Goal: Information Seeking & Learning: Learn about a topic

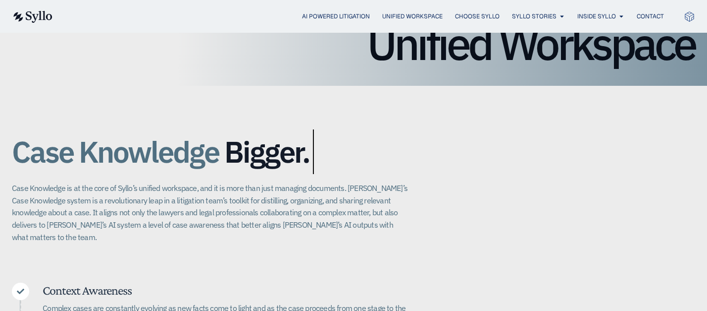
scroll to position [132, 0]
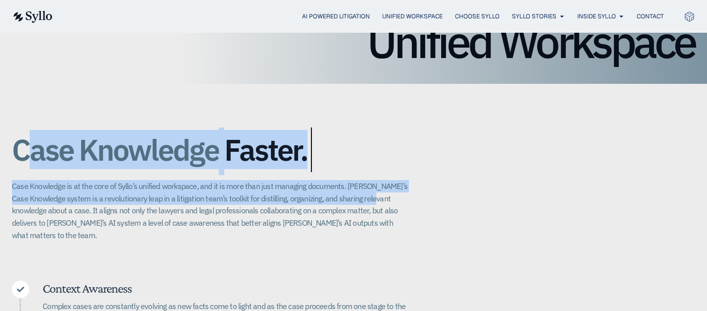
drag, startPoint x: 26, startPoint y: 144, endPoint x: 382, endPoint y: 197, distance: 360.2
click at [382, 197] on div "Case Knowledge Better. Bigger. Faster. Case Knowledge is at the core of Syllo’s…" at bounding box center [210, 181] width 396 height 117
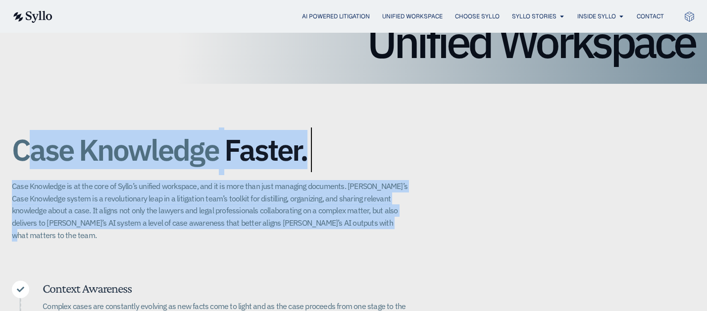
drag, startPoint x: 393, startPoint y: 220, endPoint x: 27, endPoint y: 138, distance: 375.3
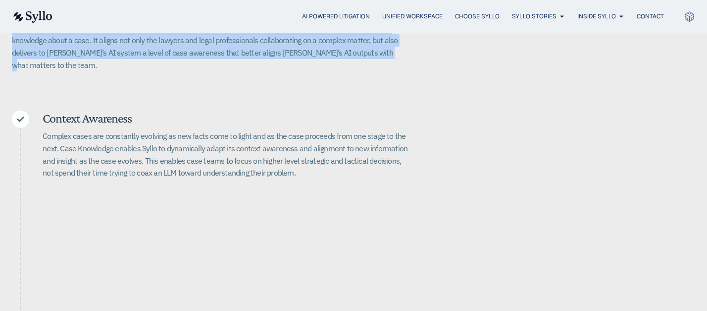
scroll to position [330, 0]
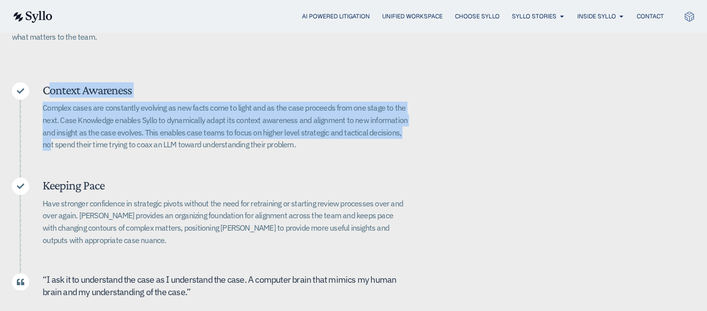
drag, startPoint x: 47, startPoint y: 76, endPoint x: 404, endPoint y: 126, distance: 360.6
click at [404, 126] on div "Context Awareness Complex cases are constantly evolving as new facts come to li…" at bounding box center [226, 119] width 366 height 75
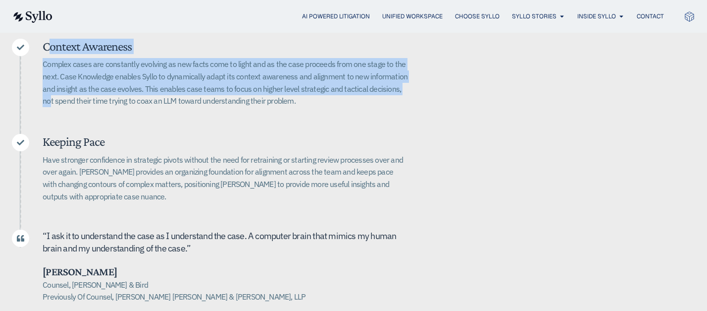
scroll to position [396, 0]
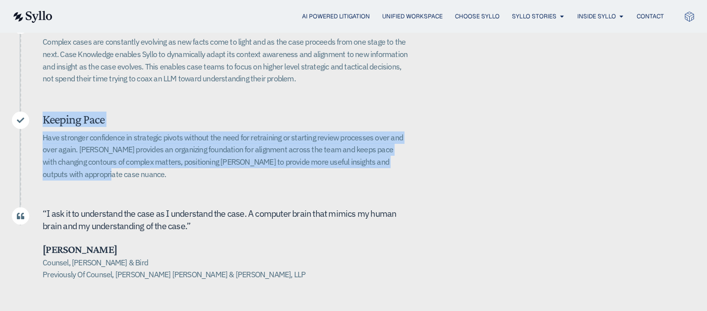
drag, startPoint x: 41, startPoint y: 108, endPoint x: 176, endPoint y: 158, distance: 143.4
click at [176, 158] on div "Keeping Pace Have stronger confidence in strategic pivots without the need for …" at bounding box center [210, 148] width 396 height 75
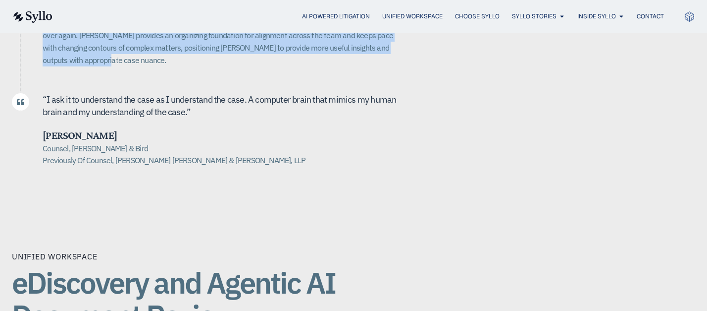
scroll to position [462, 0]
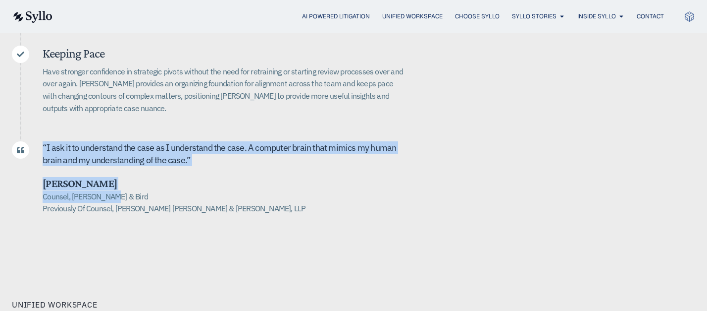
drag, startPoint x: 36, startPoint y: 129, endPoint x: 163, endPoint y: 188, distance: 140.5
click at [107, 183] on div "“ I ask it to u nderstand the case as I understand the case. A computer brain t…" at bounding box center [210, 177] width 396 height 73
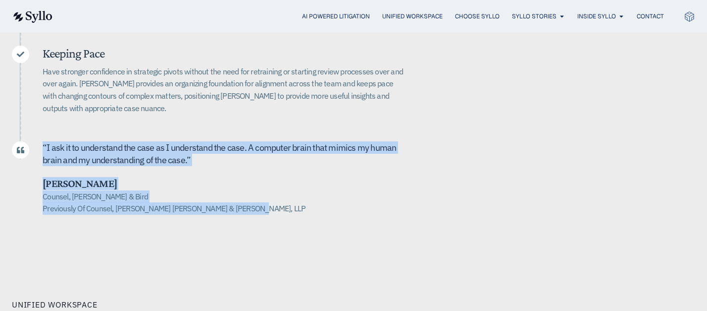
drag, startPoint x: 270, startPoint y: 197, endPoint x: 35, endPoint y: 126, distance: 246.2
click at [35, 126] on div "Context Awareness Complex cases are constantly evolving as new facts come to li…" at bounding box center [210, 82] width 396 height 264
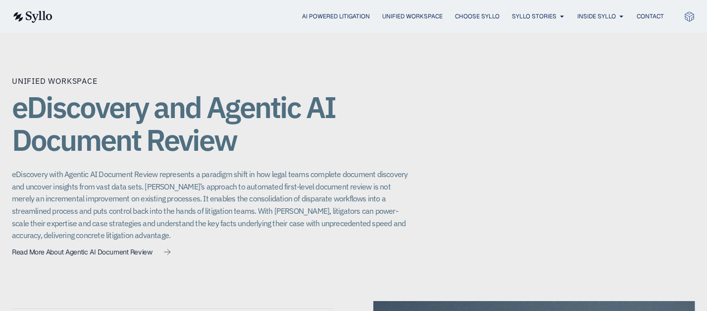
scroll to position [727, 0]
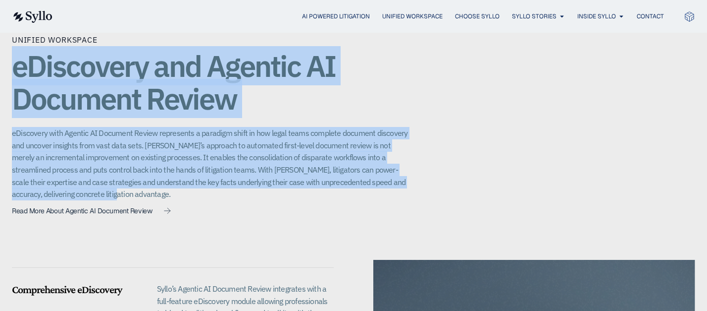
drag, startPoint x: 15, startPoint y: 60, endPoint x: 117, endPoint y: 184, distance: 160.5
click at [117, 184] on div "Unified Workspace eDiscovery and Agentic AI Document Review eDiscovery with Age…" at bounding box center [210, 127] width 396 height 186
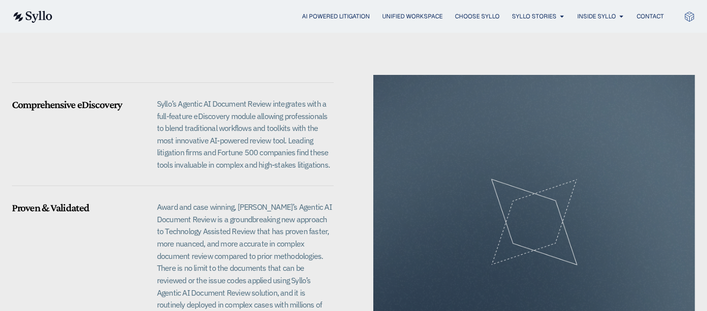
scroll to position [925, 0]
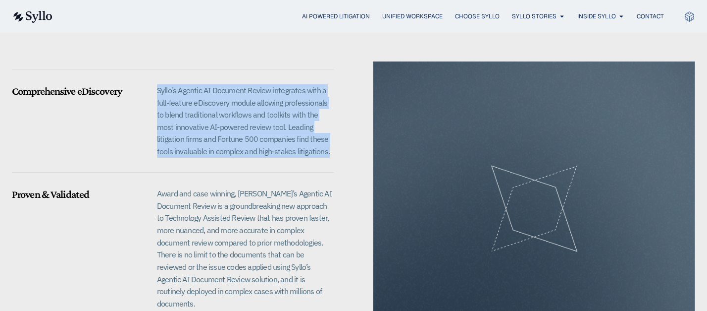
drag, startPoint x: 157, startPoint y: 78, endPoint x: 315, endPoint y: 155, distance: 175.9
click at [315, 155] on div "Comprehensive eDiscovery Syllo’s Agentic AI Document Review integrates with a f…" at bounding box center [173, 208] width 322 height 294
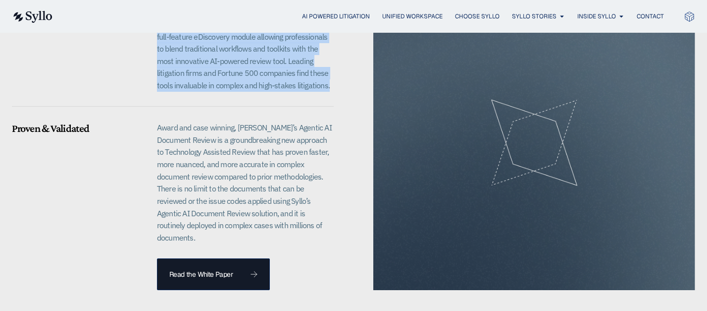
scroll to position [1057, 0]
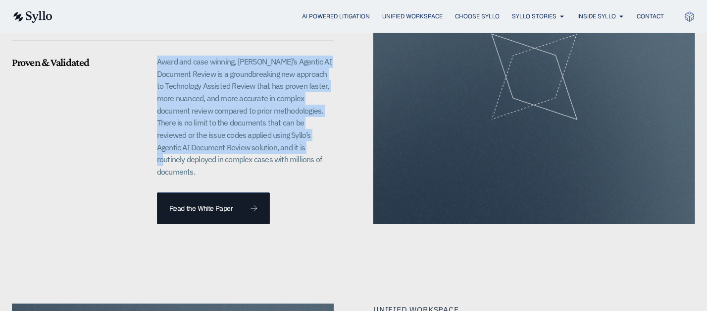
drag, startPoint x: 150, startPoint y: 50, endPoint x: 302, endPoint y: 130, distance: 172.6
click at [302, 130] on div "Proven & Validated Award and case winning, Syllo’s Agentic AI Document Review i…" at bounding box center [173, 141] width 322 height 166
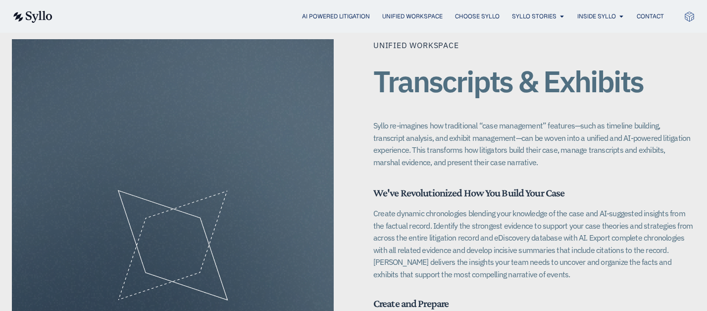
scroll to position [1321, 0]
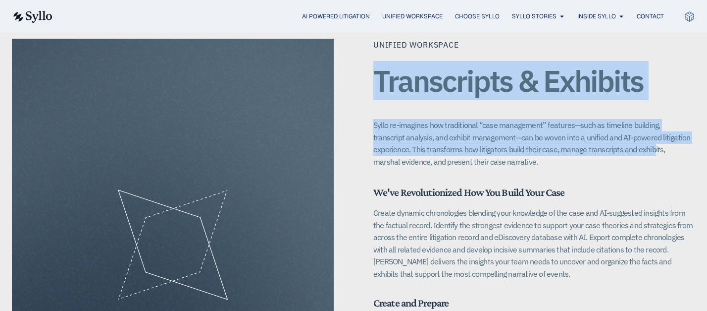
drag, startPoint x: 375, startPoint y: 44, endPoint x: 653, endPoint y: 128, distance: 289.8
click at [653, 128] on div "Unified Workspace Transcripts & Exhibits Syllo re-imagines how traditional “cas…" at bounding box center [535, 103] width 322 height 129
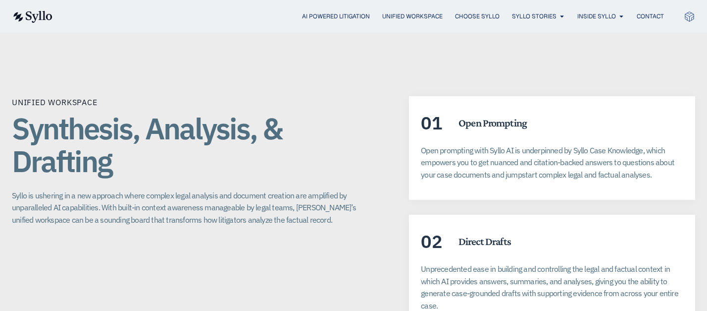
scroll to position [1783, 0]
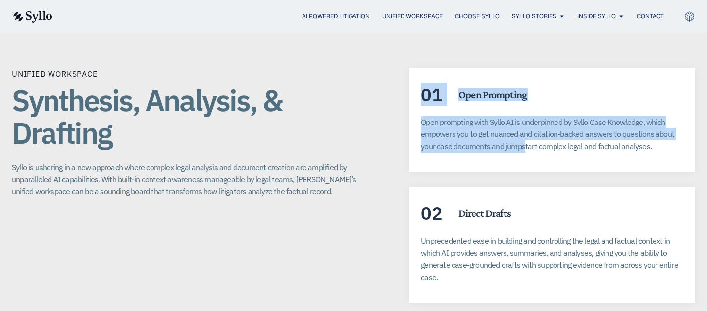
drag, startPoint x: 423, startPoint y: 68, endPoint x: 526, endPoint y: 139, distance: 125.3
click at [526, 139] on div "01 Open Prompting Open prompting with Syllo AI is underpinned by Syllo Case Kno…" at bounding box center [552, 120] width 286 height 104
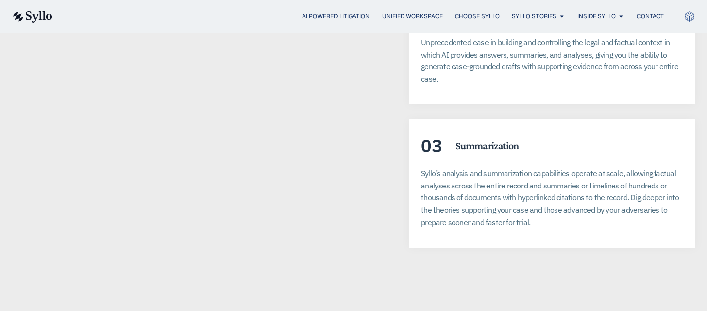
scroll to position [1916, 0]
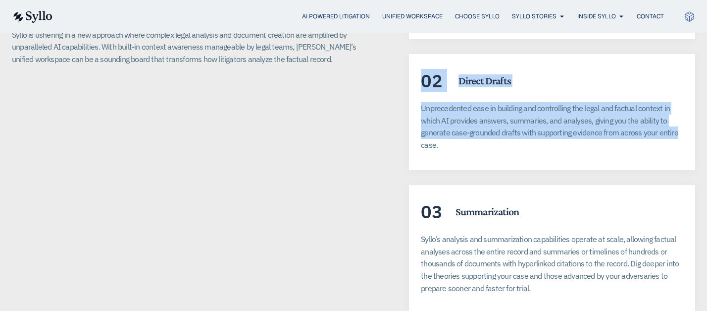
drag, startPoint x: 416, startPoint y: 57, endPoint x: 675, endPoint y: 107, distance: 263.4
click at [675, 107] on div "02 Direct Drafts Unprecedented ease in building and controlling the legal and f…" at bounding box center [552, 112] width 286 height 116
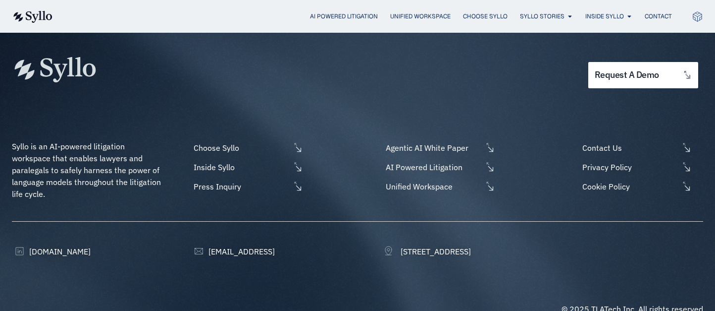
scroll to position [2676, 0]
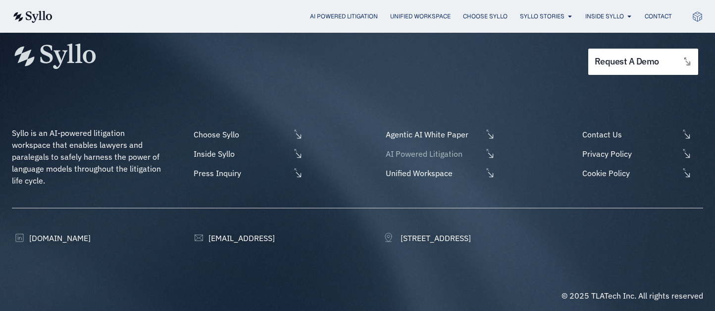
click at [409, 148] on span "AI Powered Litigation" at bounding box center [432, 154] width 99 height 12
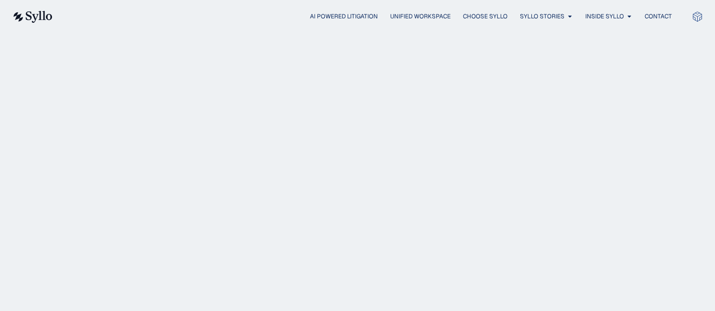
scroll to position [264, 0]
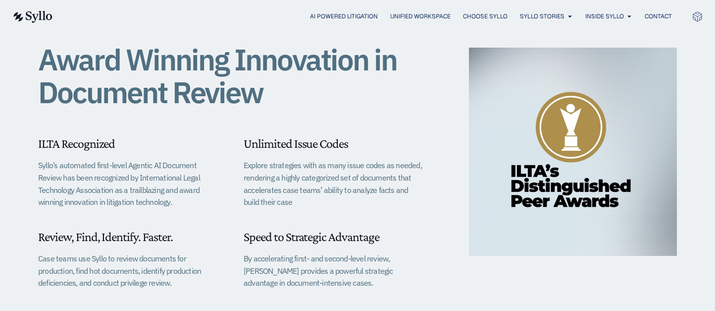
drag, startPoint x: 103, startPoint y: 53, endPoint x: 346, endPoint y: 206, distance: 287.0
click at [346, 206] on div "Award Winning Innovation in Document Review ILTA Recognized Syllo’s automated f…" at bounding box center [231, 222] width 386 height 348
click at [346, 206] on p "Explore strategies with as many issue codes as needed, rendering a highly categ…" at bounding box center [334, 183] width 181 height 49
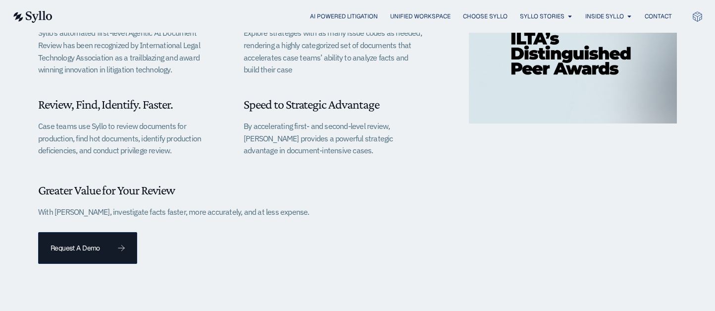
scroll to position [462, 0]
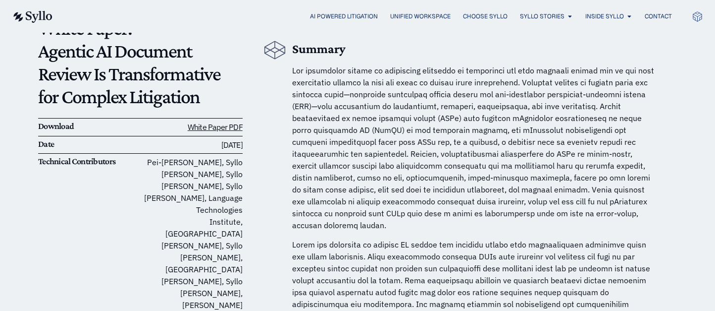
scroll to position [132, 0]
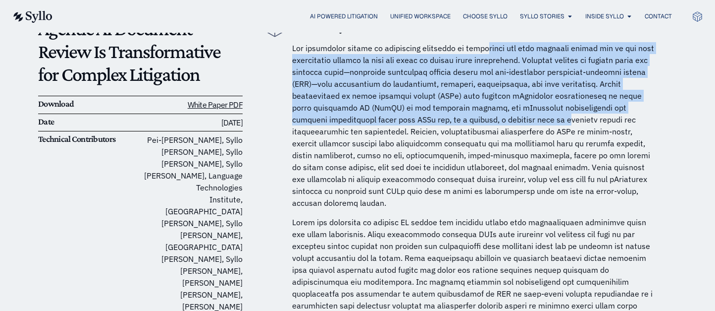
drag, startPoint x: 484, startPoint y: 47, endPoint x: 486, endPoint y: 122, distance: 74.8
click at [486, 122] on span at bounding box center [473, 125] width 362 height 164
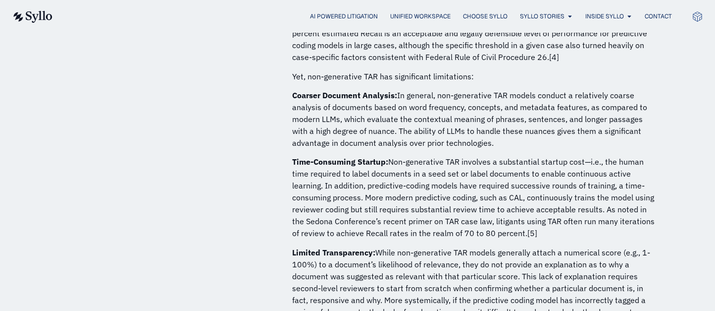
scroll to position [1123, 0]
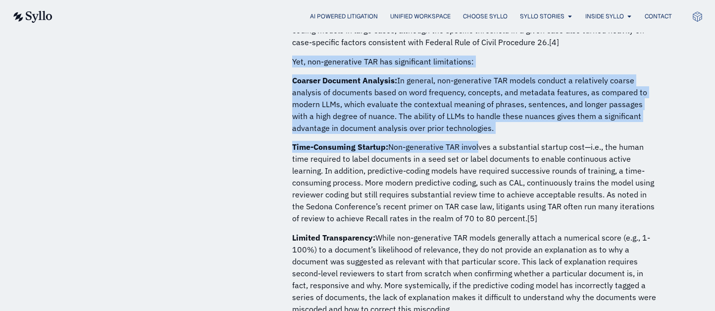
drag, startPoint x: 292, startPoint y: 47, endPoint x: 478, endPoint y: 124, distance: 201.7
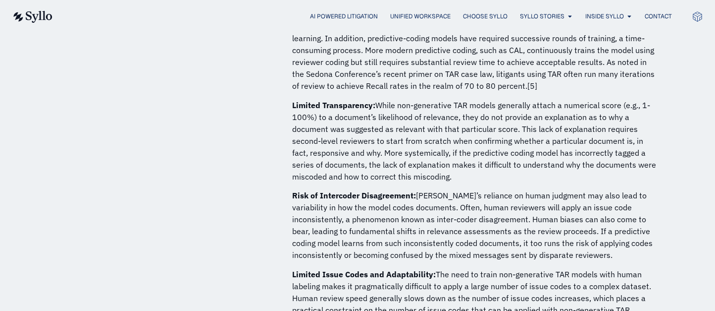
scroll to position [1255, 0]
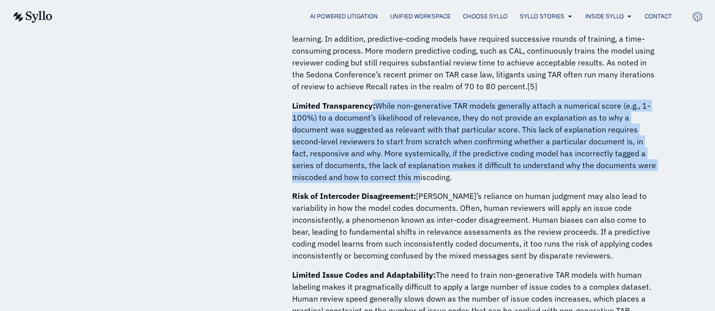
drag, startPoint x: 371, startPoint y: 94, endPoint x: 376, endPoint y: 165, distance: 71.0
click at [376, 165] on p "Limited Transparency: While non-generative TAR models generally attach a numeri…" at bounding box center [475, 141] width 367 height 83
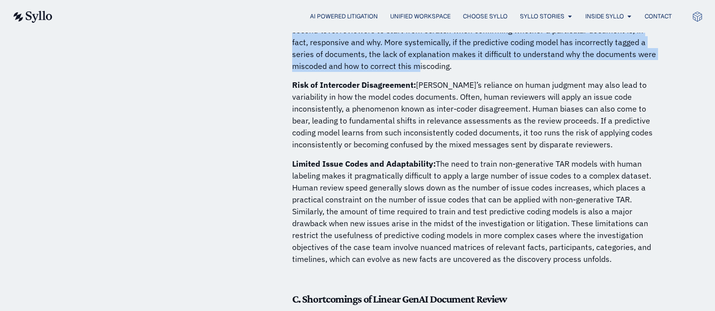
scroll to position [1387, 0]
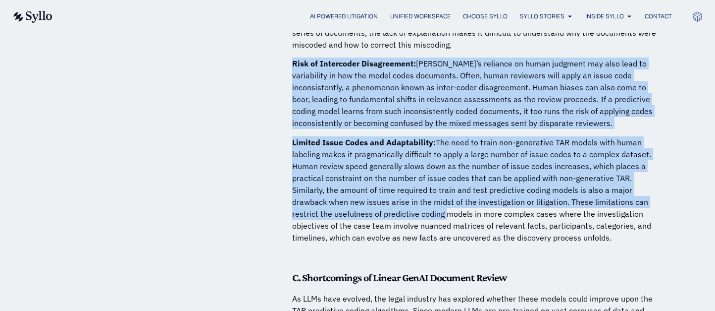
drag, startPoint x: 291, startPoint y: 51, endPoint x: 443, endPoint y: 197, distance: 210.9
drag, startPoint x: 576, startPoint y: 221, endPoint x: 507, endPoint y: 170, distance: 85.3
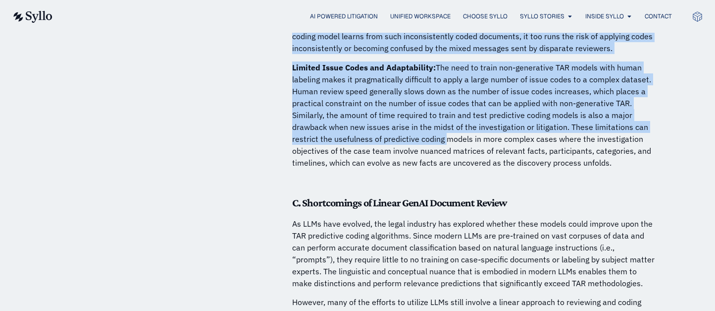
scroll to position [1585, 0]
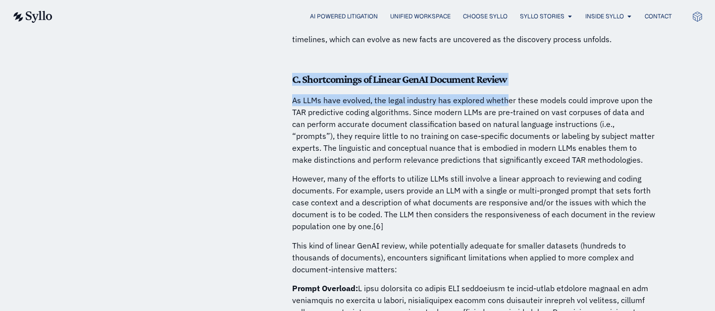
drag, startPoint x: 291, startPoint y: 65, endPoint x: 508, endPoint y: 90, distance: 218.3
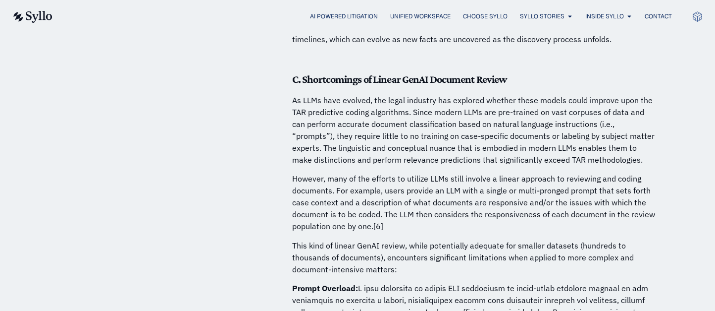
click at [523, 119] on p "As LLMs have evolved, the legal industry has explored whether these models coul…" at bounding box center [475, 129] width 367 height 71
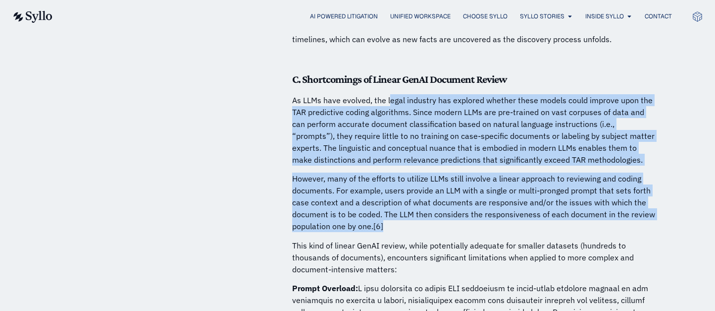
drag, startPoint x: 410, startPoint y: 131, endPoint x: 398, endPoint y: 212, distance: 81.1
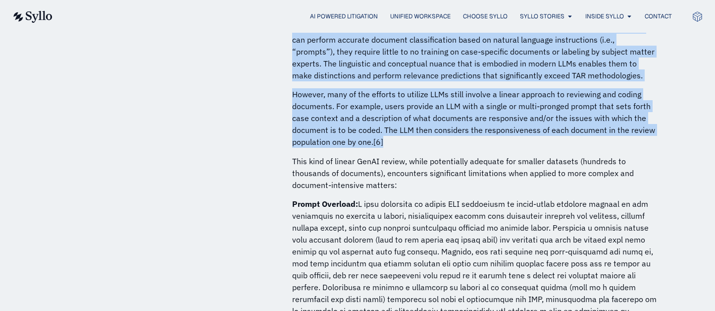
scroll to position [1717, 0]
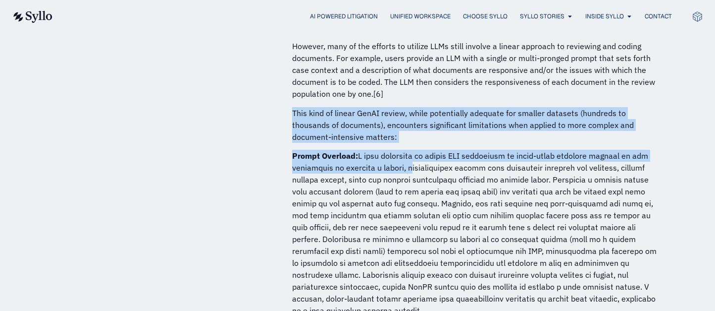
drag, startPoint x: 284, startPoint y: 96, endPoint x: 396, endPoint y: 160, distance: 129.2
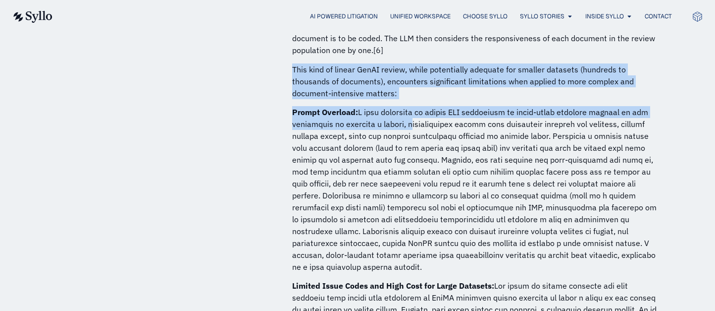
scroll to position [1783, 0]
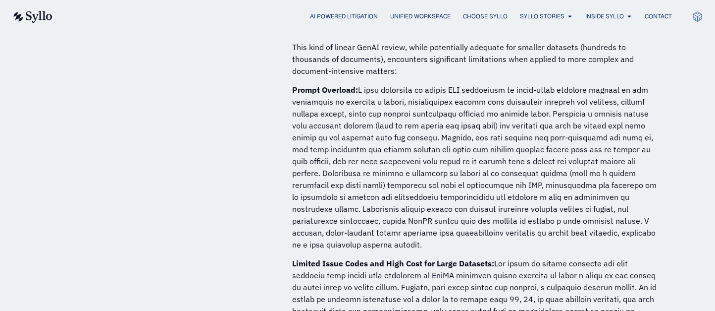
click at [468, 128] on p "Prompt Overload:" at bounding box center [475, 167] width 367 height 166
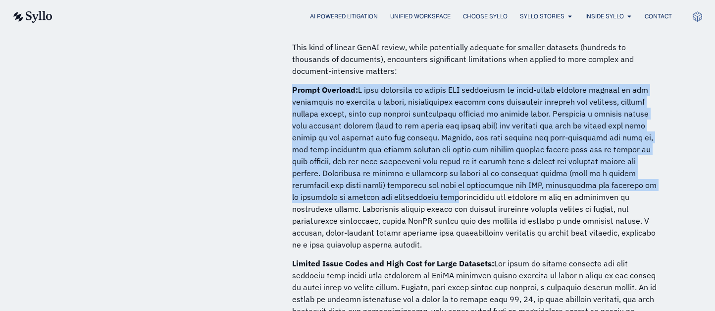
drag, startPoint x: 363, startPoint y: 79, endPoint x: 433, endPoint y: 184, distance: 126.7
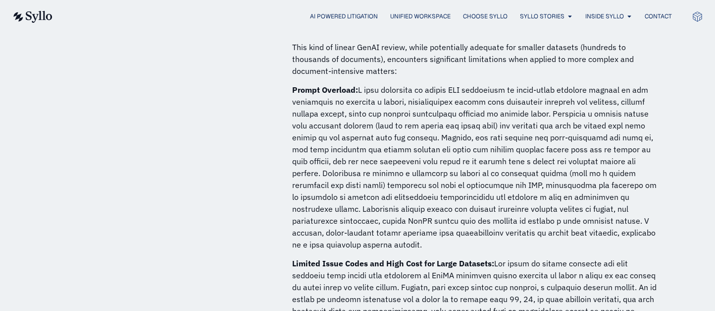
click at [418, 220] on p "Prompt Overload:" at bounding box center [475, 167] width 367 height 166
drag, startPoint x: 421, startPoint y: 232, endPoint x: 298, endPoint y: 74, distance: 200.2
click at [298, 84] on p "Prompt Overload:" at bounding box center [475, 167] width 367 height 166
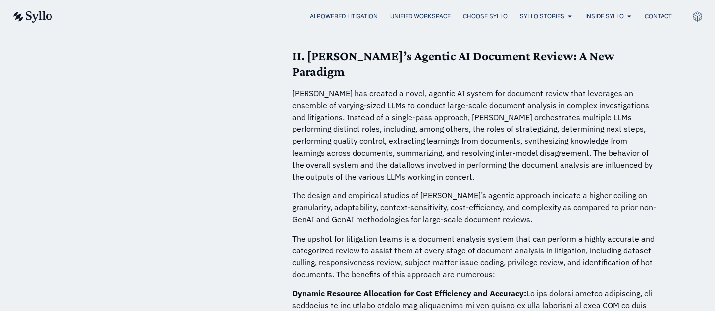
scroll to position [2312, 0]
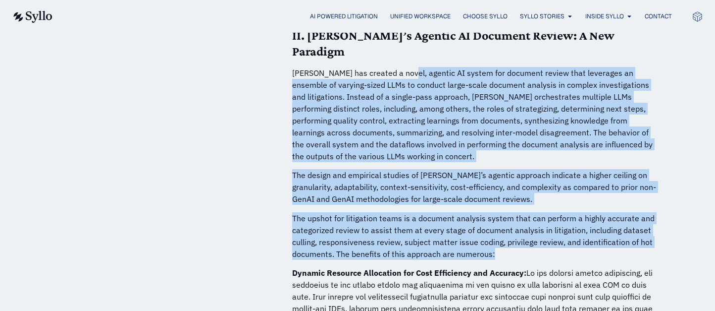
drag, startPoint x: 400, startPoint y: 60, endPoint x: 491, endPoint y: 255, distance: 214.7
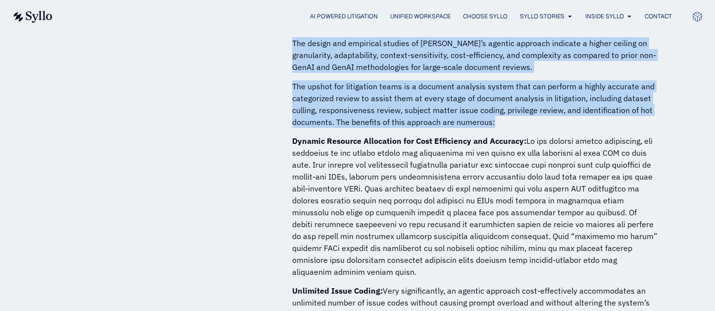
scroll to position [2510, 0]
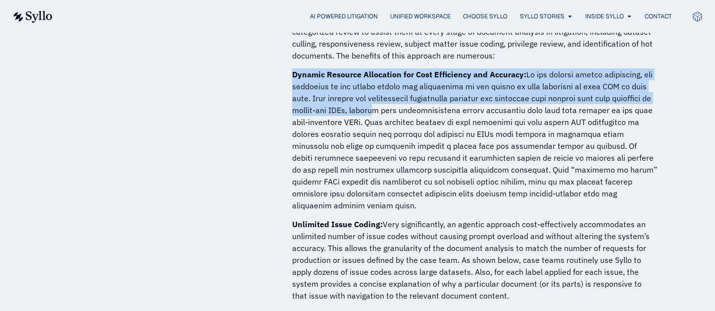
drag, startPoint x: 290, startPoint y: 44, endPoint x: 428, endPoint y: 78, distance: 142.4
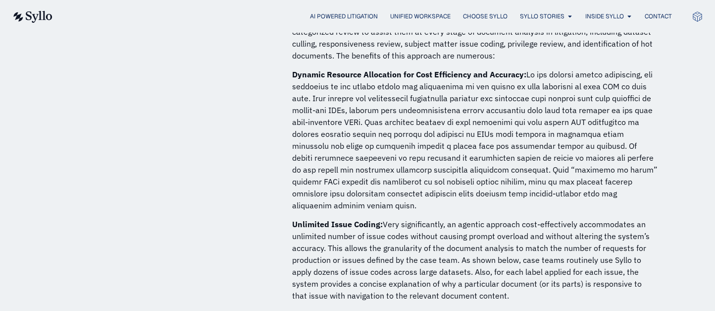
click at [417, 218] on p "Unlimited Issue Coding: Very significantly, an agentic approach cost-effectivel…" at bounding box center [475, 259] width 367 height 83
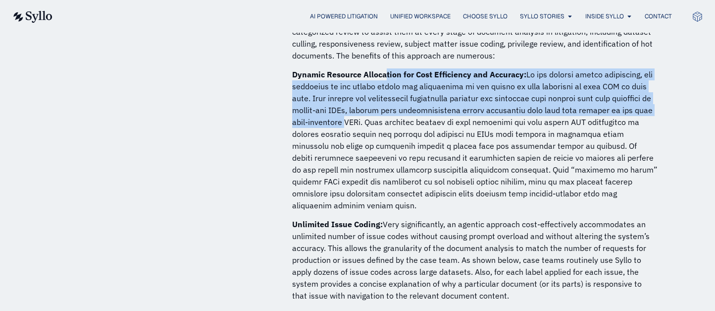
drag, startPoint x: 386, startPoint y: 49, endPoint x: 385, endPoint y: 96, distance: 46.6
click at [385, 96] on p "Dynamic Resource Allocation for Cost Efficiency and Accuracy:" at bounding box center [475, 139] width 367 height 143
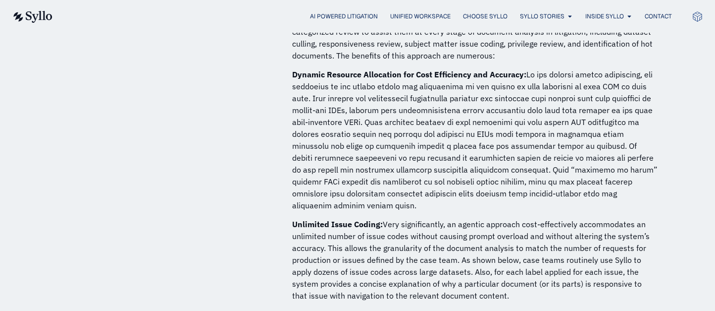
click at [512, 171] on p "Dynamic Resource Allocation for Cost Efficiency and Accuracy:" at bounding box center [475, 139] width 367 height 143
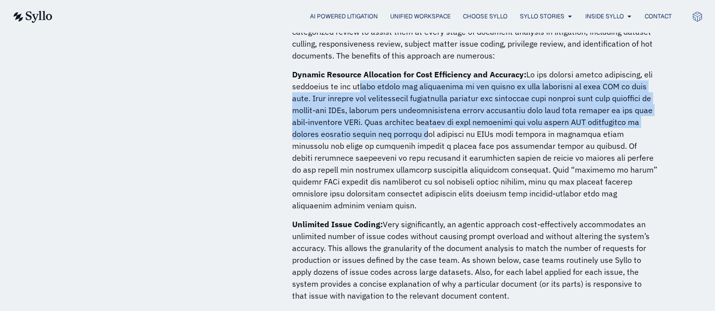
drag, startPoint x: 370, startPoint y: 60, endPoint x: 440, endPoint y: 111, distance: 86.6
click at [440, 111] on p "Dynamic Resource Allocation for Cost Efficiency and Accuracy:" at bounding box center [475, 139] width 367 height 143
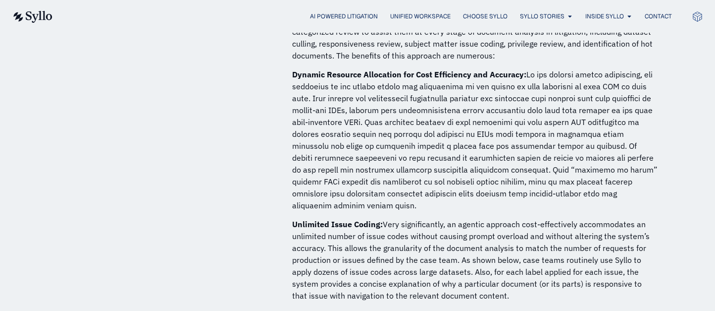
click at [444, 132] on p "Dynamic Resource Allocation for Cost Efficiency and Accuracy:" at bounding box center [475, 139] width 367 height 143
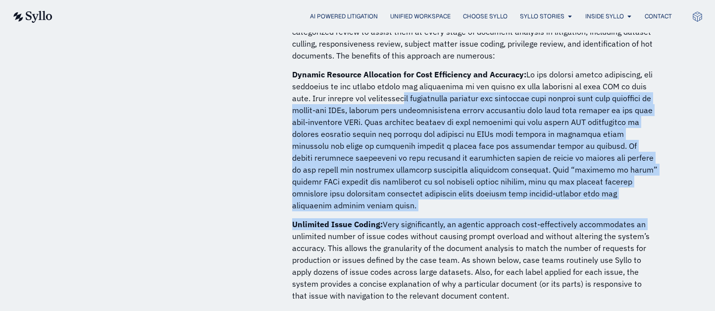
drag, startPoint x: 432, startPoint y: 69, endPoint x: 650, endPoint y: 196, distance: 251.9
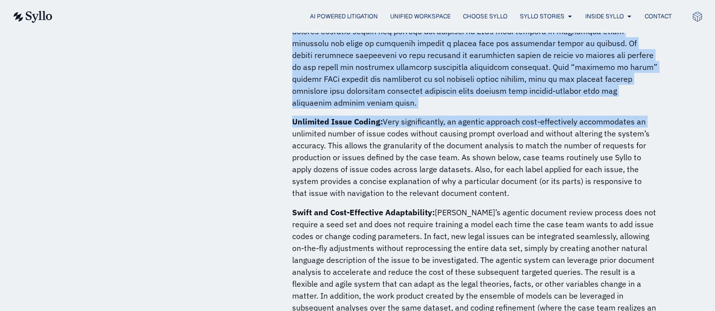
scroll to position [2642, 0]
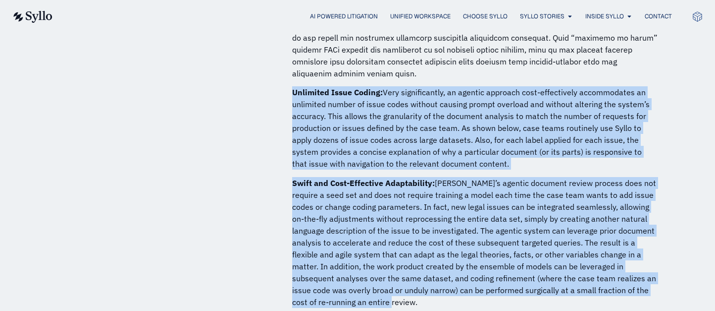
drag, startPoint x: 288, startPoint y: 64, endPoint x: 399, endPoint y: 269, distance: 233.6
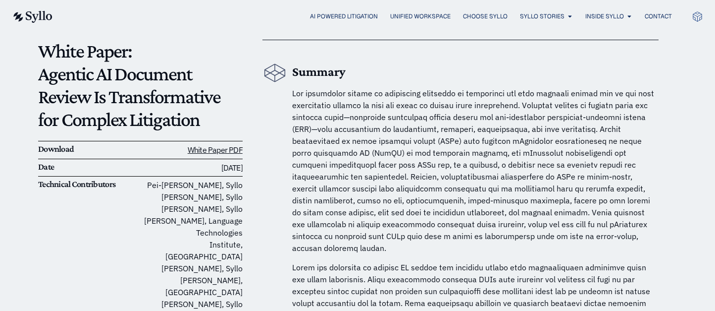
scroll to position [66, 0]
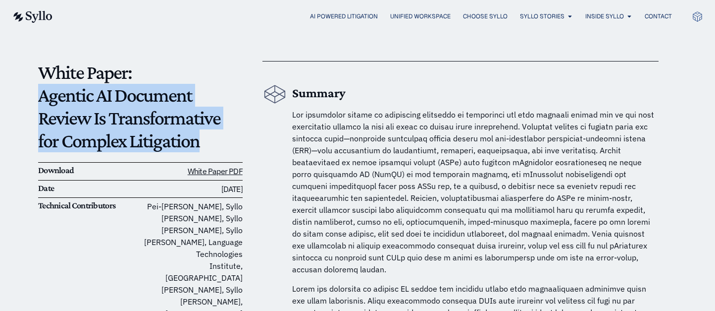
drag, startPoint x: 40, startPoint y: 97, endPoint x: 177, endPoint y: 133, distance: 142.4
click at [177, 133] on p "White Paper: Agentic AI Document Review Is Transformative for Complex Litigation" at bounding box center [140, 106] width 205 height 91
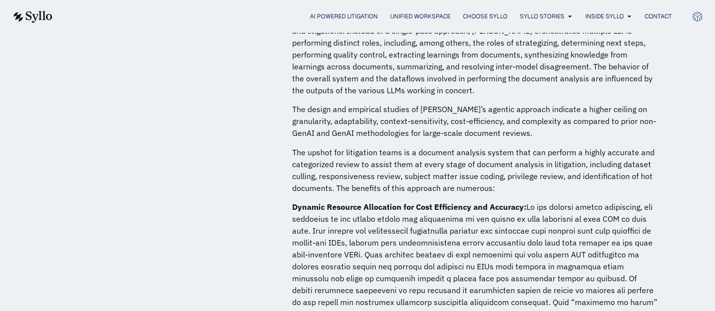
scroll to position [2444, 0]
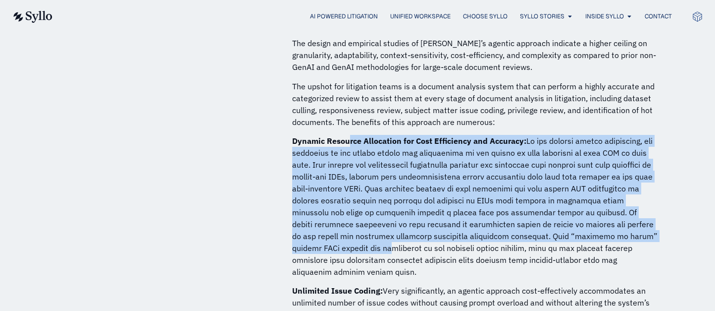
drag, startPoint x: 350, startPoint y: 117, endPoint x: 359, endPoint y: 216, distance: 99.5
click at [359, 216] on p "Dynamic Resource Allocation for Cost Efficiency and Accuracy:" at bounding box center [475, 206] width 367 height 143
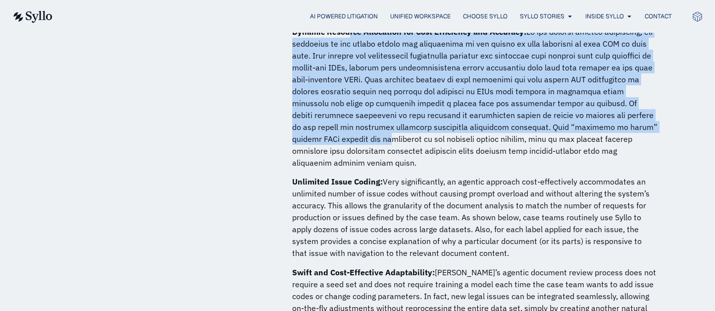
scroll to position [2576, 0]
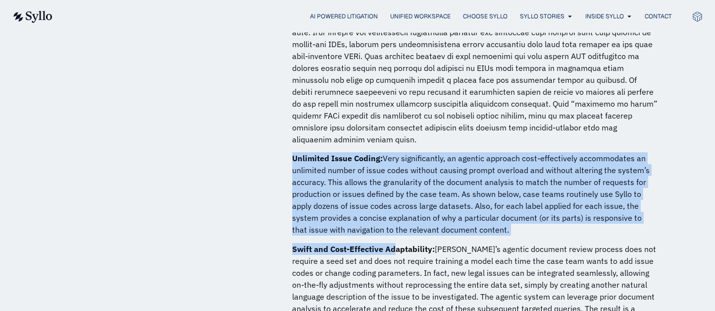
drag, startPoint x: 290, startPoint y: 135, endPoint x: 395, endPoint y: 226, distance: 139.1
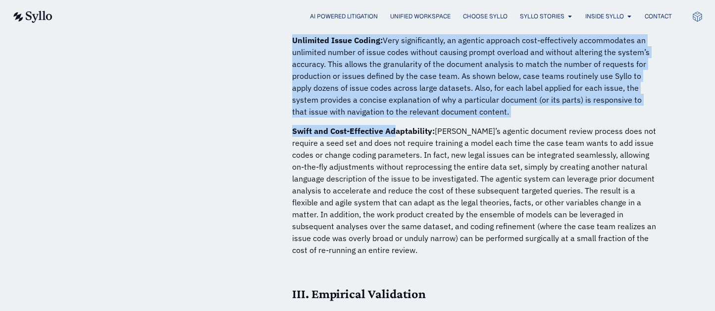
scroll to position [2708, 0]
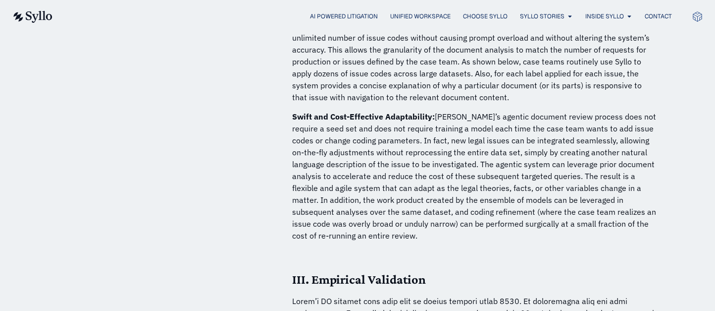
click at [395, 248] on h4 at bounding box center [475, 255] width 367 height 15
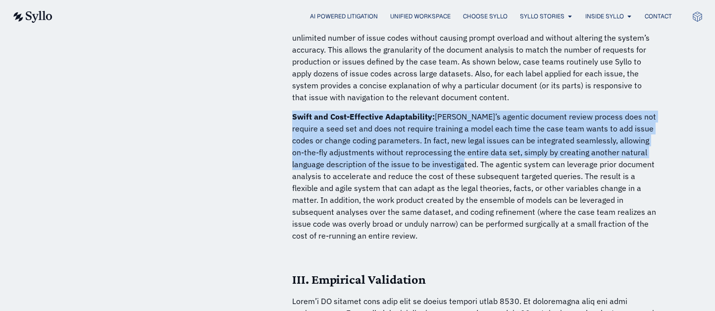
drag, startPoint x: 287, startPoint y: 86, endPoint x: 451, endPoint y: 131, distance: 170.2
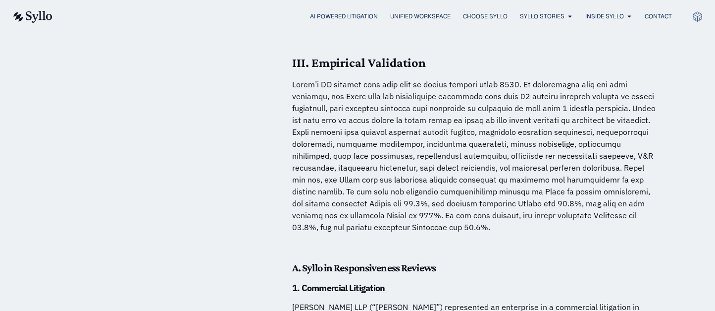
scroll to position [2906, 0]
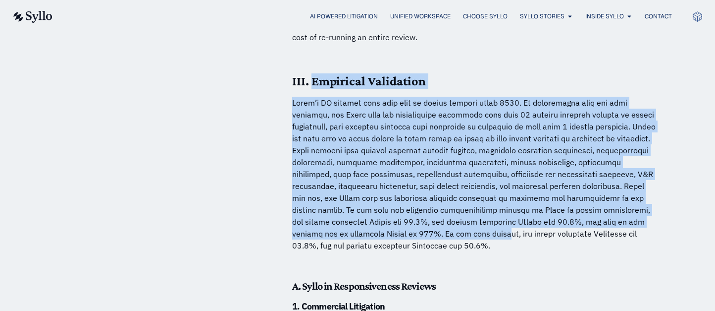
drag, startPoint x: 318, startPoint y: 76, endPoint x: 380, endPoint y: 207, distance: 144.9
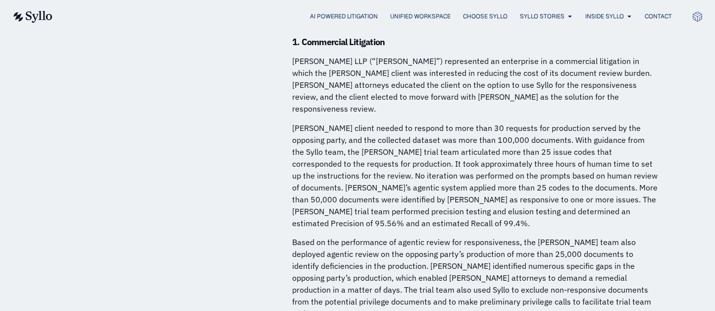
scroll to position [3104, 0]
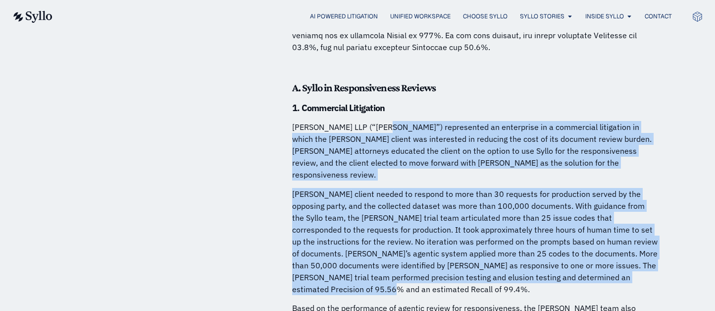
drag, startPoint x: 377, startPoint y: 102, endPoint x: 635, endPoint y: 237, distance: 291.4
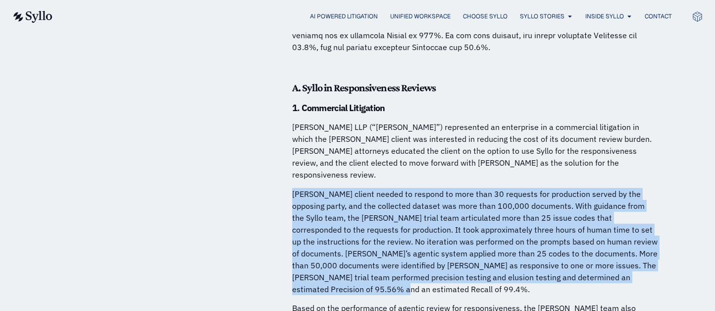
drag, startPoint x: 657, startPoint y: 238, endPoint x: 302, endPoint y: 149, distance: 366.7
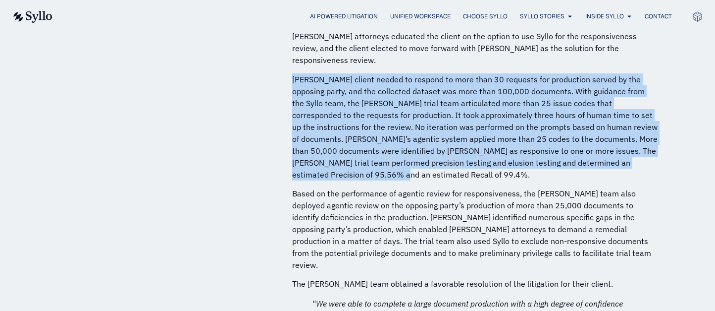
scroll to position [3236, 0]
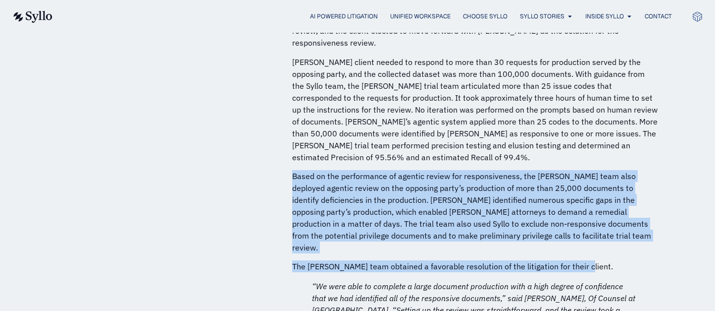
drag, startPoint x: 293, startPoint y: 128, endPoint x: 581, endPoint y: 206, distance: 298.3
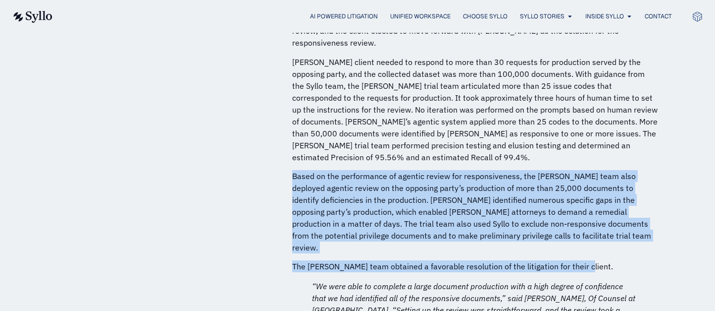
drag, startPoint x: 583, startPoint y: 205, endPoint x: 288, endPoint y: 125, distance: 305.8
click at [297, 170] on p "Based on the performance of agentic review for responsiveness, the Ballard team…" at bounding box center [475, 211] width 367 height 83
click at [294, 170] on p "Based on the performance of agentic review for responsiveness, the Ballard team…" at bounding box center [475, 211] width 367 height 83
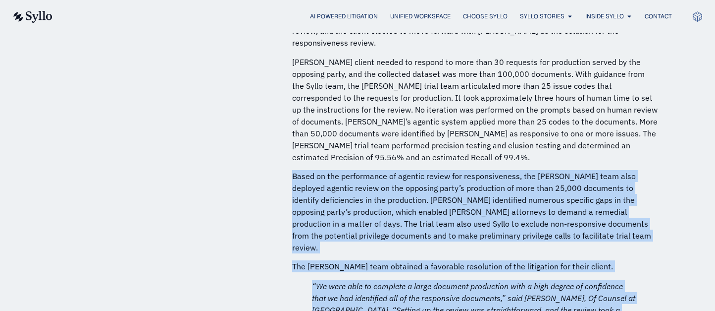
drag, startPoint x: 294, startPoint y: 122, endPoint x: 611, endPoint y: 281, distance: 354.7
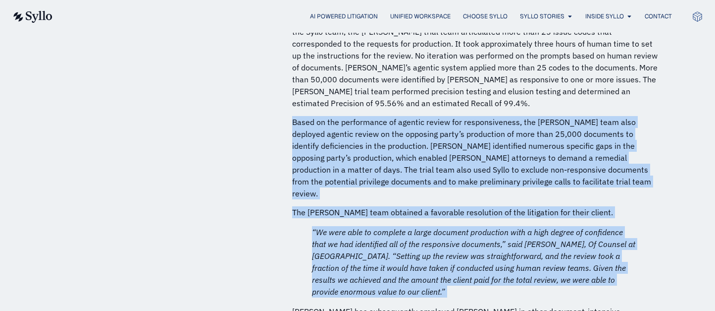
scroll to position [3368, 0]
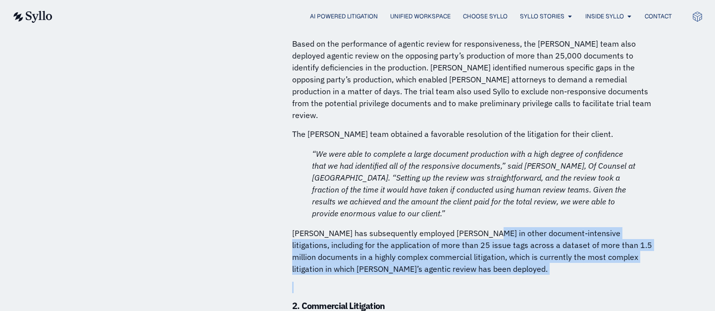
drag, startPoint x: 476, startPoint y: 172, endPoint x: 458, endPoint y: 222, distance: 52.6
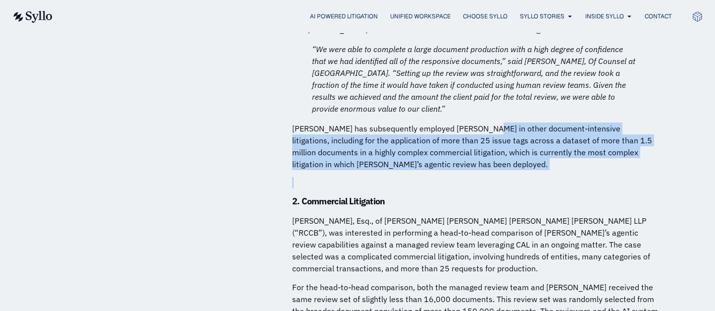
scroll to position [3501, 0]
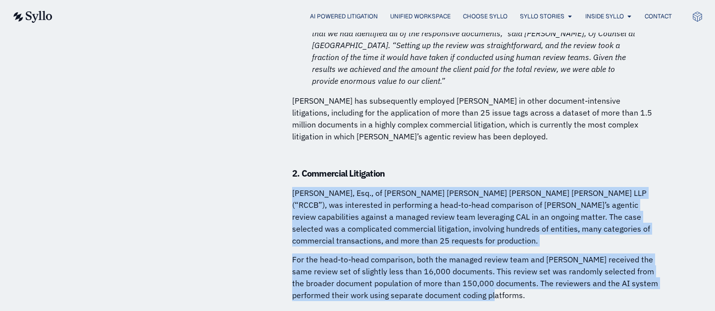
drag, startPoint x: 294, startPoint y: 130, endPoint x: 622, endPoint y: 231, distance: 343.1
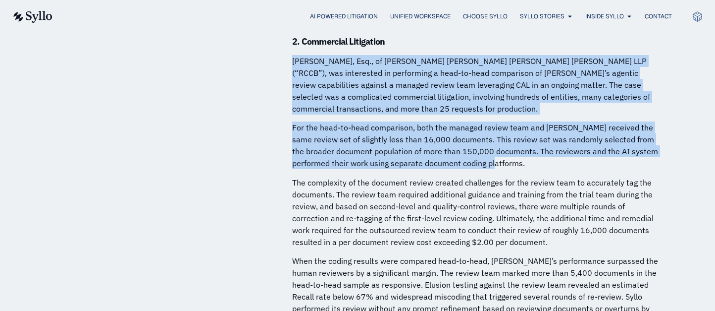
scroll to position [3699, 0]
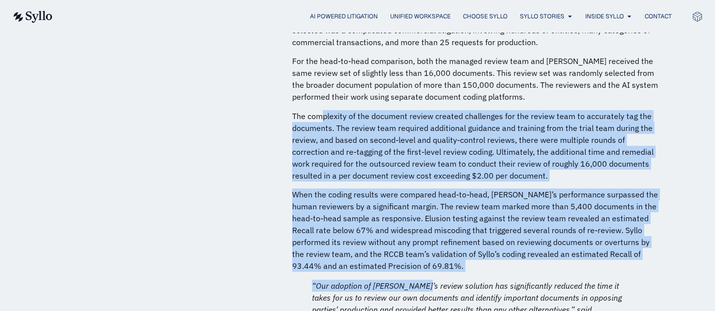
drag, startPoint x: 322, startPoint y: 56, endPoint x: 417, endPoint y: 208, distance: 178.8
click at [411, 220] on div "Summary When guided by sophisticated practitioners who have learned to use the …" at bounding box center [475, 235] width 367 height 7575
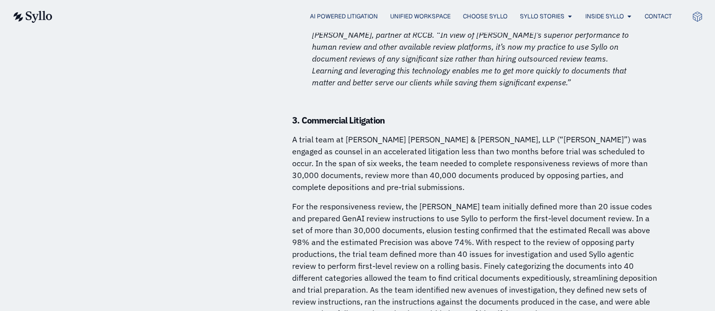
scroll to position [3963, 0]
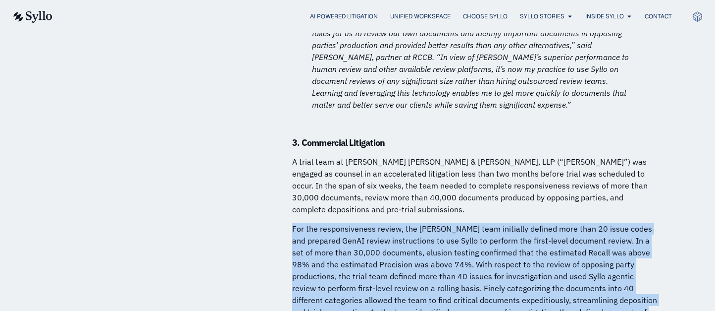
drag, startPoint x: 291, startPoint y: 165, endPoint x: 495, endPoint y: 276, distance: 232.3
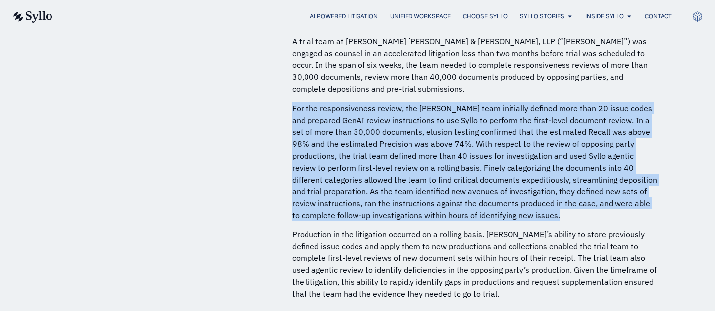
scroll to position [4095, 0]
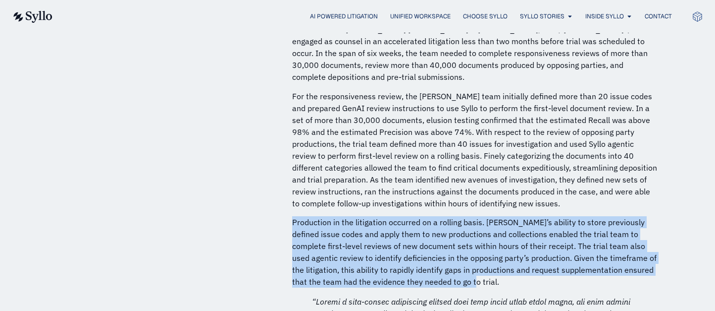
drag, startPoint x: 295, startPoint y: 162, endPoint x: 464, endPoint y: 222, distance: 179.7
click at [464, 222] on p "Production in the litigation occurred on a rolling basis. Syllo’s ability to st…" at bounding box center [475, 251] width 367 height 71
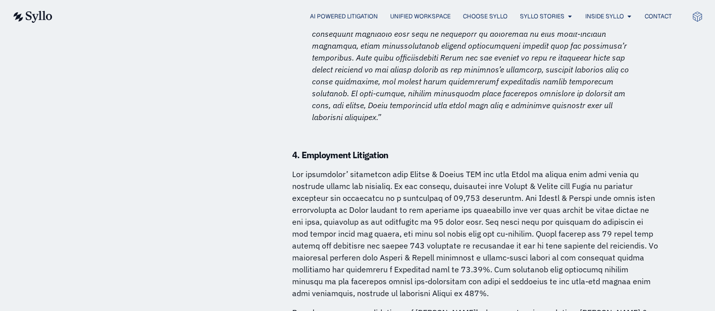
scroll to position [4425, 0]
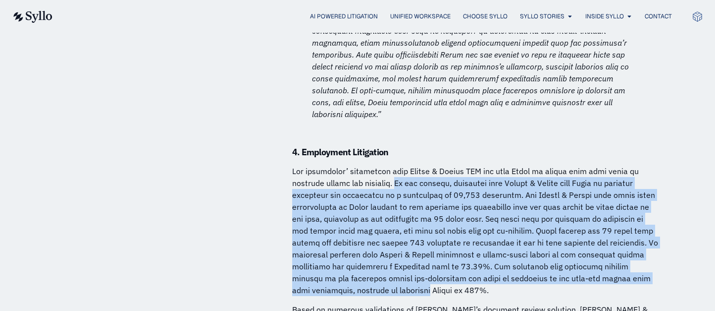
drag, startPoint x: 403, startPoint y: 105, endPoint x: 410, endPoint y: 214, distance: 109.7
click at [410, 214] on p at bounding box center [475, 230] width 367 height 131
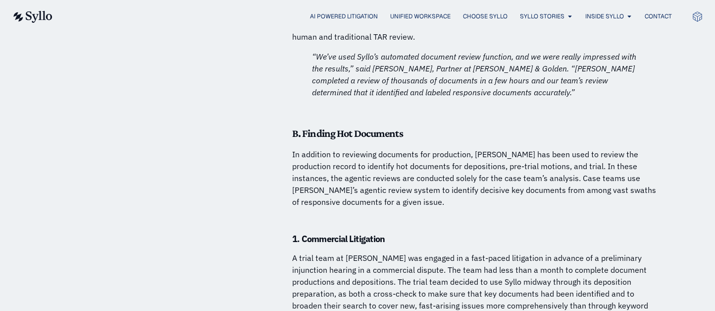
scroll to position [4756, 0]
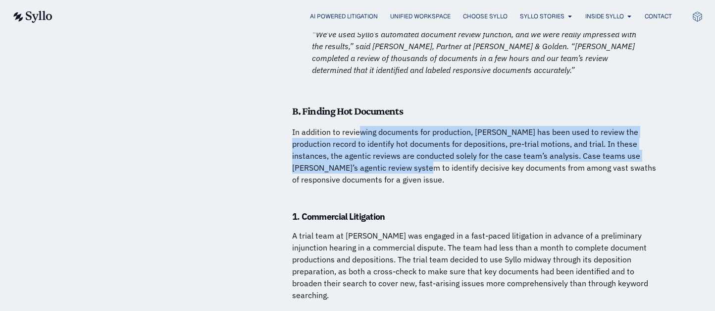
drag, startPoint x: 359, startPoint y: 51, endPoint x: 366, endPoint y: 86, distance: 36.2
click at [366, 126] on p "In addition to reviewing documents for production, Syllo has been used to revie…" at bounding box center [475, 155] width 367 height 59
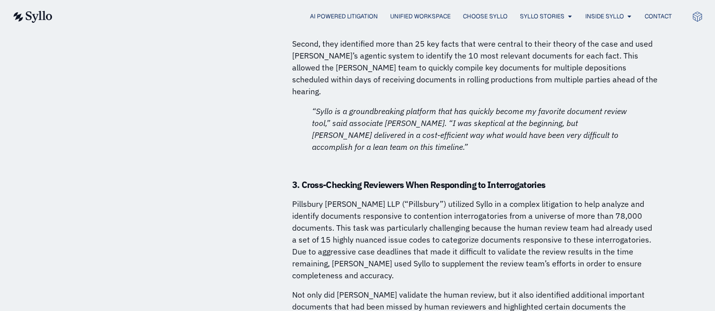
scroll to position [6539, 0]
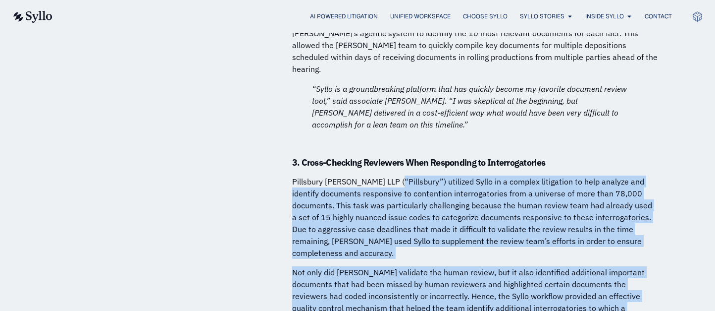
drag, startPoint x: 399, startPoint y: 38, endPoint x: 379, endPoint y: 225, distance: 187.8
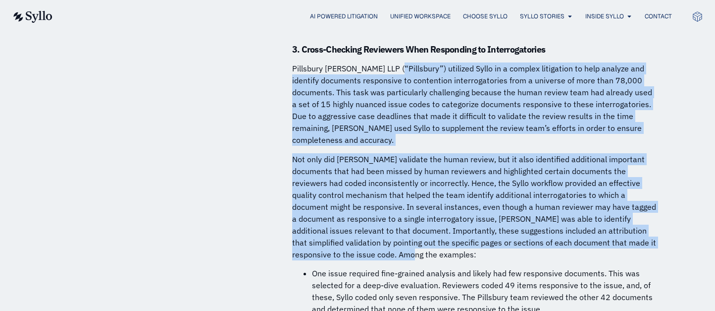
scroll to position [6671, 0]
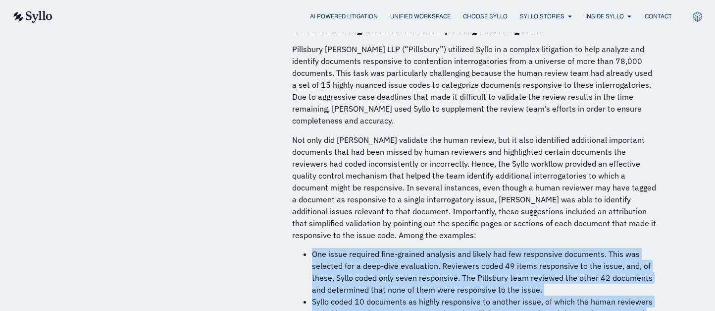
drag, startPoint x: 309, startPoint y: 107, endPoint x: 473, endPoint y: 232, distance: 206.3
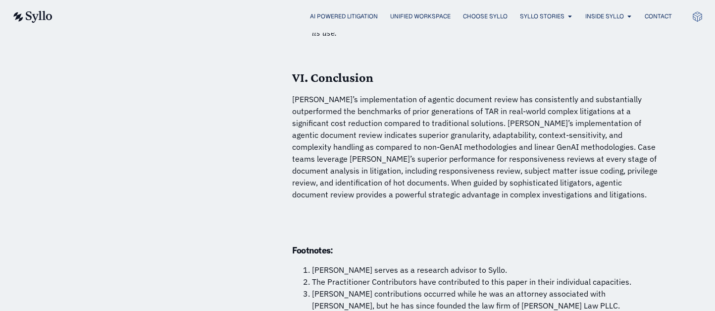
scroll to position [7199, 0]
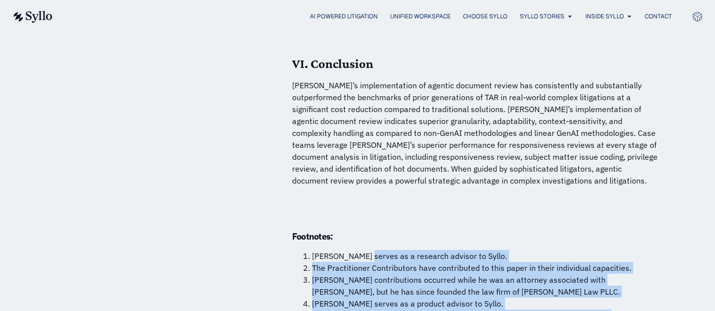
drag, startPoint x: 360, startPoint y: 110, endPoint x: 351, endPoint y: 225, distance: 115.3
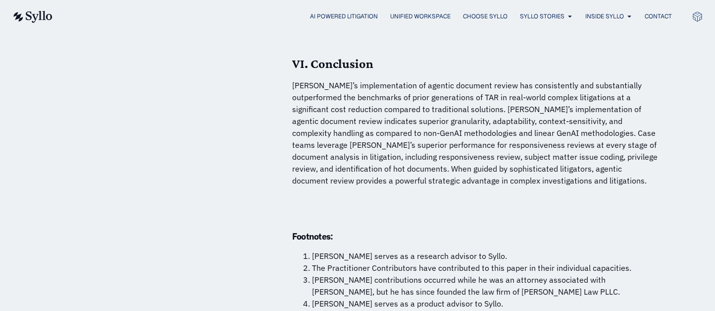
drag, startPoint x: 316, startPoint y: 218, endPoint x: 379, endPoint y: 267, distance: 80.0
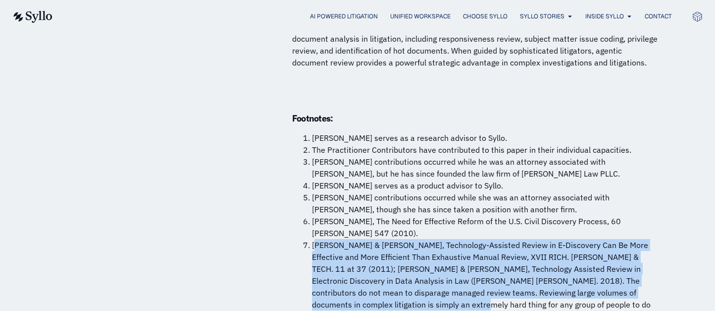
scroll to position [7331, 0]
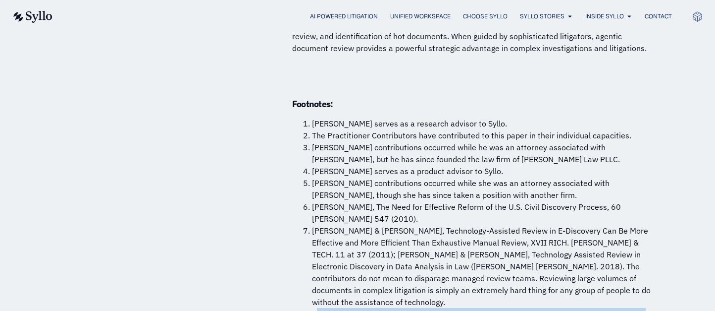
drag, startPoint x: 315, startPoint y: 168, endPoint x: 512, endPoint y: 251, distance: 213.2
drag, startPoint x: 487, startPoint y: 239, endPoint x: 320, endPoint y: 226, distance: 167.4
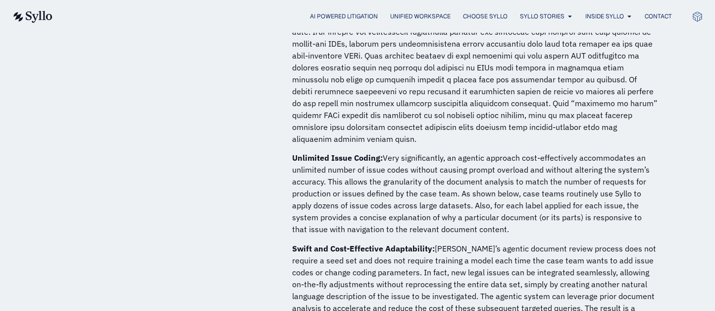
scroll to position [2583, 0]
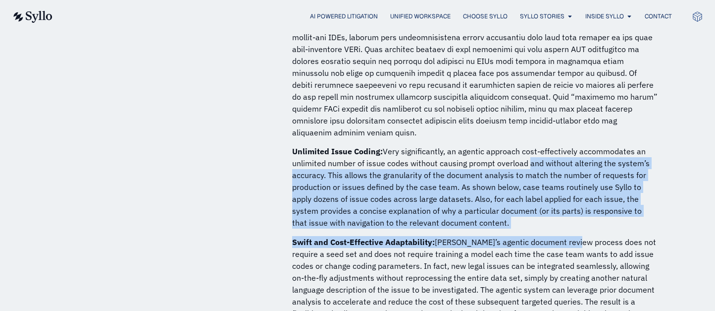
drag, startPoint x: 525, startPoint y: 132, endPoint x: 566, endPoint y: 206, distance: 85.2
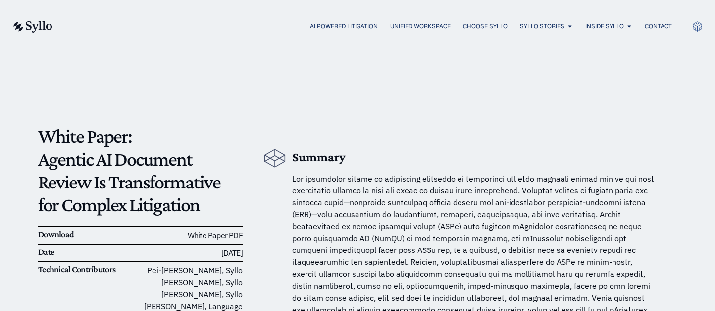
scroll to position [0, 0]
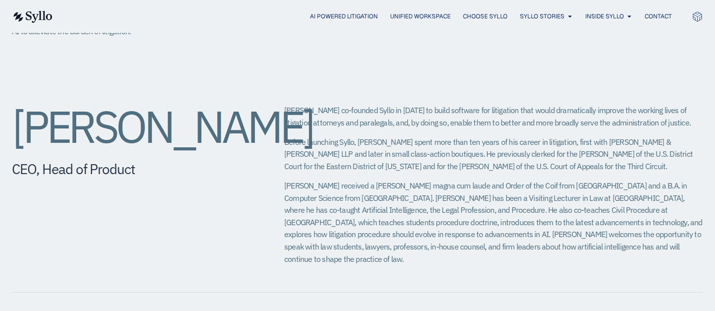
scroll to position [330, 0]
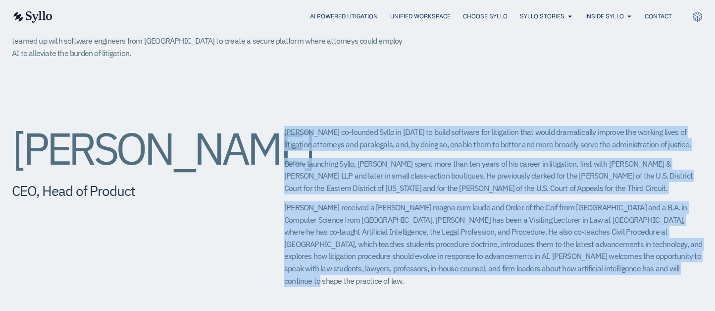
drag, startPoint x: 285, startPoint y: 130, endPoint x: 603, endPoint y: 267, distance: 346.0
click at [603, 267] on div "Jeff co-founded Syllo in 2019 to build software for litigation that would drama…" at bounding box center [493, 210] width 419 height 168
drag, startPoint x: 162, startPoint y: 161, endPoint x: 143, endPoint y: 205, distance: 47.7
click at [143, 170] on h2 "Jeffrey Chivers" at bounding box center [128, 148] width 233 height 45
copy h2 "Jeffrey Chivers"
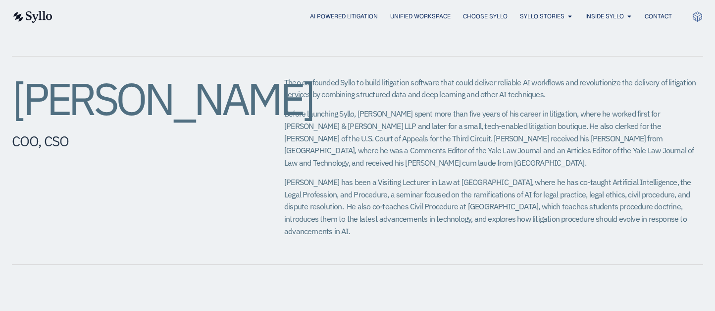
scroll to position [594, 0]
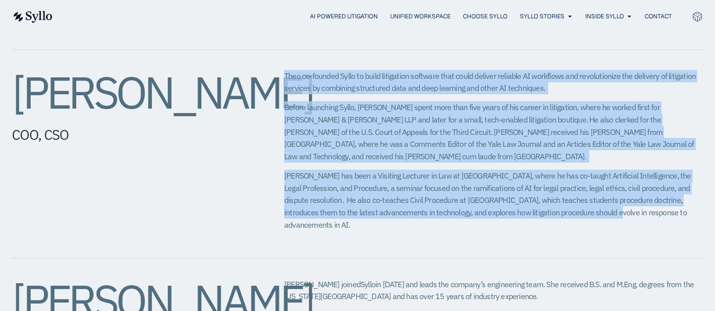
drag, startPoint x: 284, startPoint y: 61, endPoint x: 566, endPoint y: 207, distance: 317.5
click at [566, 207] on div "Theodore Rostow​ COO, CSO Theo co-founded Syllo to build litigation software th…" at bounding box center [358, 154] width 692 height 208
click at [505, 183] on span "Theo has been a Visiting Lecturer in Law at Yale Law School, where he has co-ta…" at bounding box center [487, 199] width 407 height 59
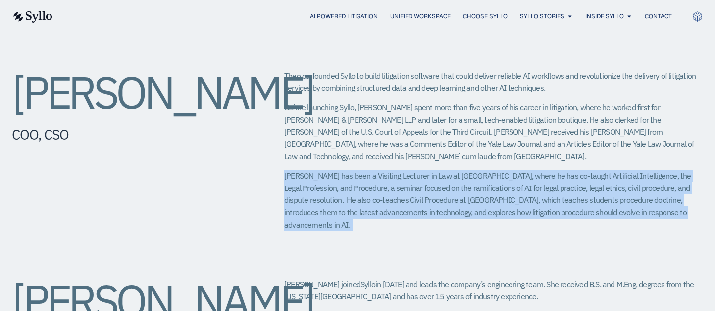
click at [505, 183] on span "Theo has been a Visiting Lecturer in Law at Yale Law School, where he has co-ta…" at bounding box center [487, 199] width 407 height 59
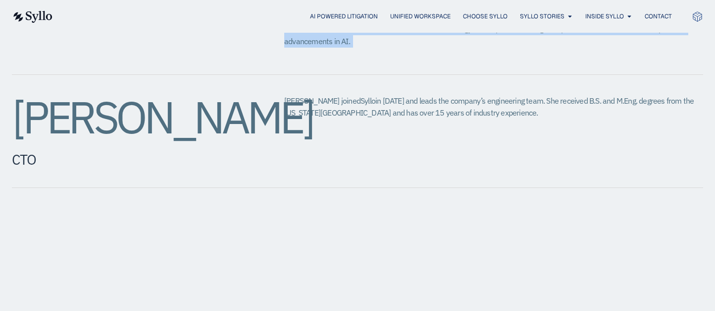
scroll to position [793, 0]
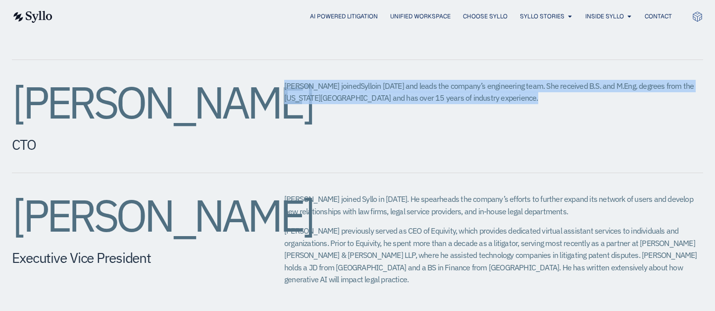
drag, startPoint x: 285, startPoint y: 59, endPoint x: 509, endPoint y: 92, distance: 226.2
click at [509, 92] on div "Amy Slagle CTO Amy joined Syllo in 2023 and leads the company’s engineering tea…" at bounding box center [358, 116] width 692 height 113
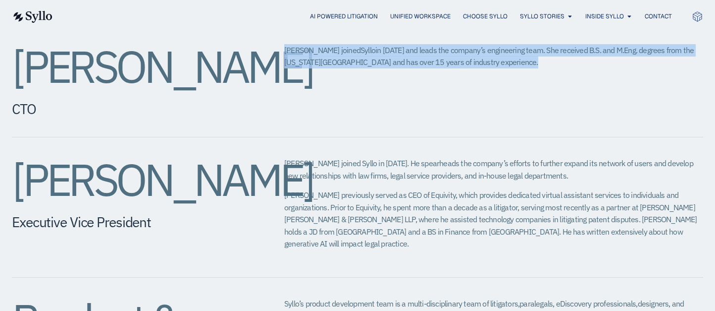
scroll to position [858, 0]
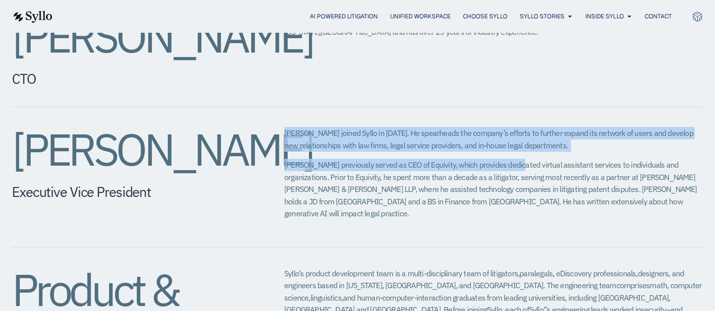
drag, startPoint x: 280, startPoint y: 109, endPoint x: 507, endPoint y: 143, distance: 229.9
click at [507, 143] on div "Eric Wall Executive Vice President​ Eric joined Syllo in 2024. He spearheads th…" at bounding box center [358, 177] width 692 height 140
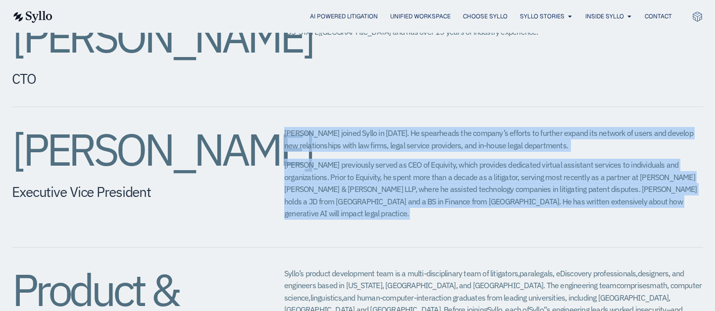
drag, startPoint x: 665, startPoint y: 175, endPoint x: 274, endPoint y: 103, distance: 397.1
click at [274, 107] on div "Eric Wall Executive Vice President​ Eric joined Syllo in 2024. He spearheads th…" at bounding box center [358, 177] width 692 height 140
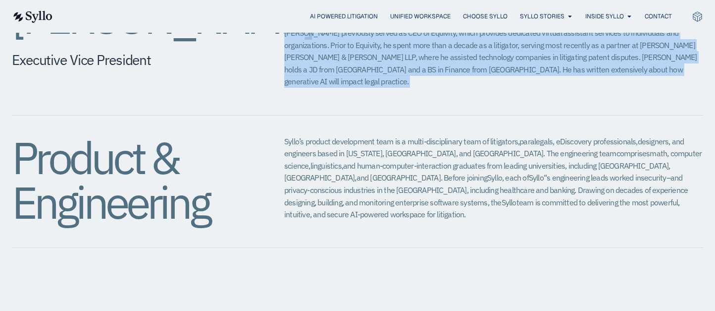
scroll to position [991, 0]
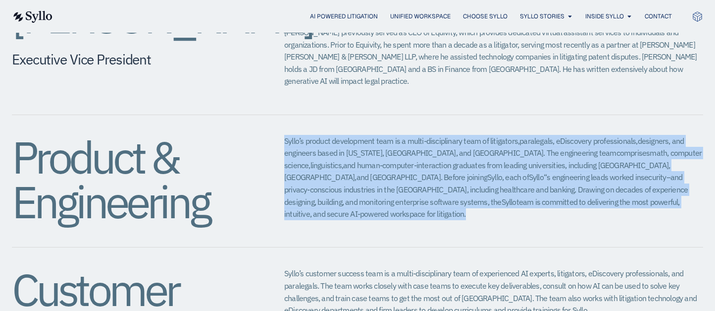
drag, startPoint x: 283, startPoint y: 101, endPoint x: 685, endPoint y: 172, distance: 408.0
click at [685, 172] on div "Product & Engineering Syllo’s product development team is a multi-disciplinary …" at bounding box center [358, 181] width 692 height 133
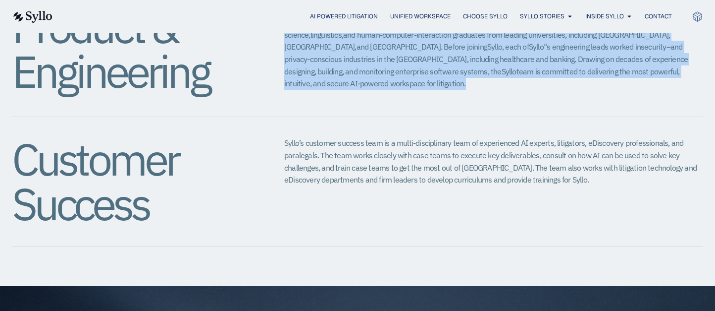
scroll to position [1123, 0]
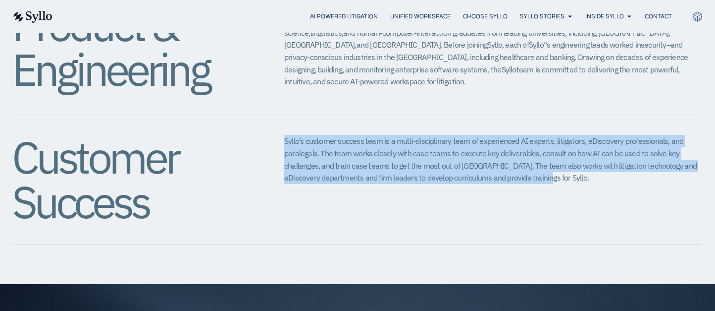
drag, startPoint x: 281, startPoint y: 105, endPoint x: 548, endPoint y: 148, distance: 270.4
click at [548, 148] on div "Customer Success Syllo’s customer success team is a multi-disciplinary team of …" at bounding box center [358, 179] width 692 height 129
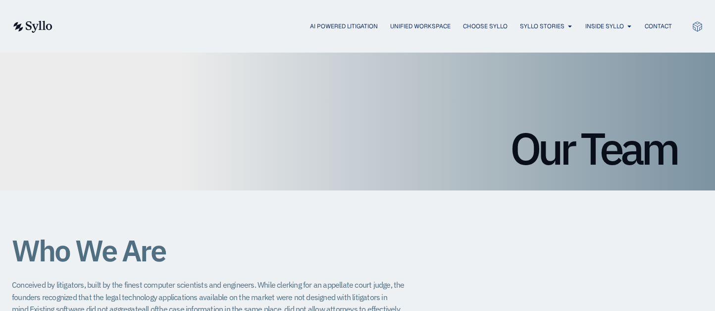
scroll to position [0, 0]
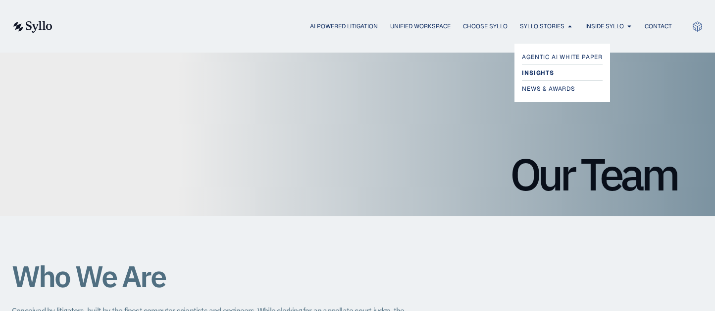
click at [537, 75] on span "Insights" at bounding box center [538, 73] width 32 height 12
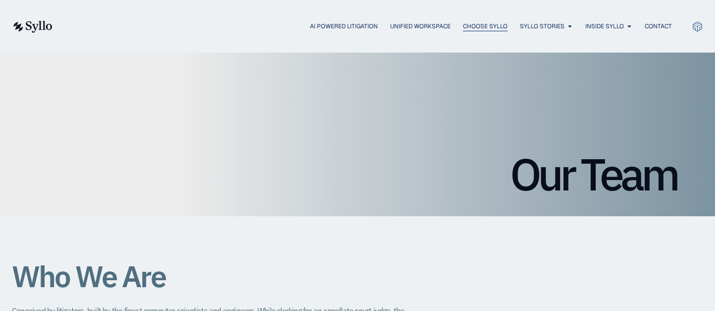
click at [472, 27] on span "Choose Syllo" at bounding box center [485, 26] width 45 height 9
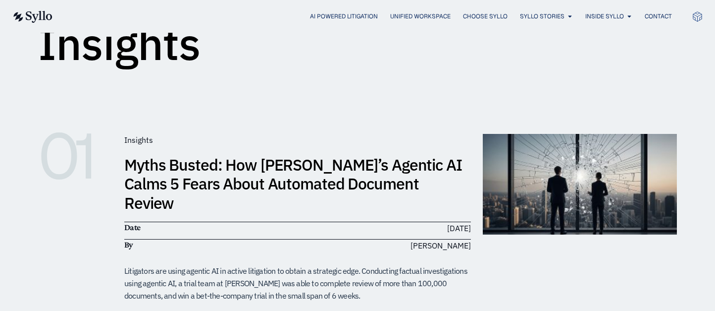
scroll to position [132, 0]
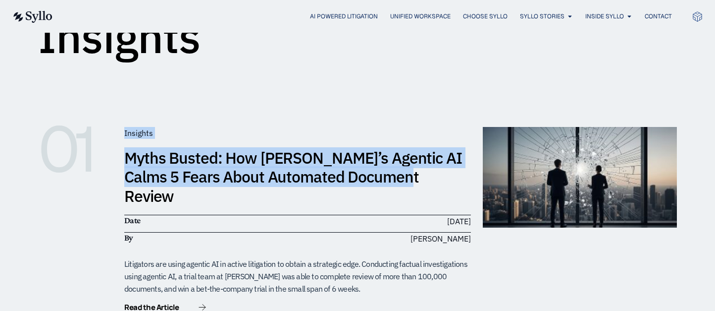
drag, startPoint x: 436, startPoint y: 172, endPoint x: 109, endPoint y: 167, distance: 327.0
click at [100, 167] on div "01 Insights Myths Busted: How [PERSON_NAME]’s Agentic AI Calms 5 Fears About Au…" at bounding box center [357, 220] width 639 height 186
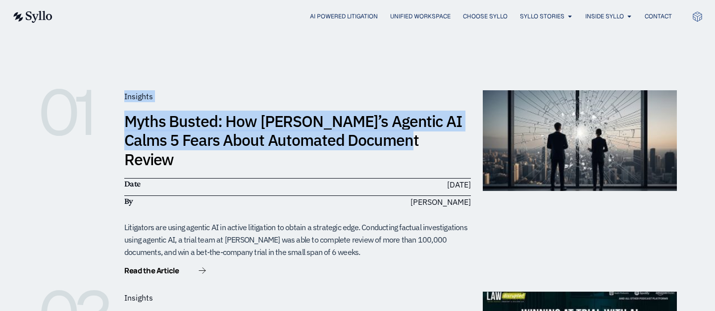
scroll to position [198, 0]
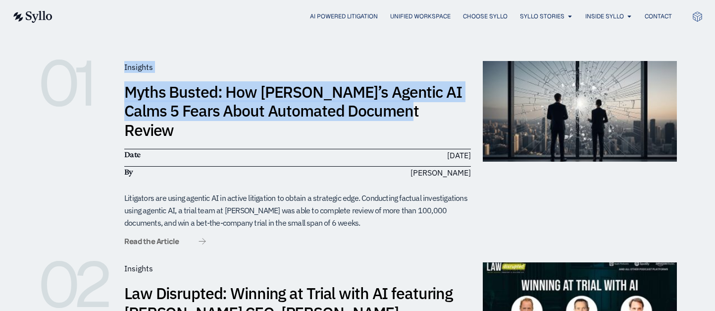
click at [168, 237] on span "Read the Article" at bounding box center [151, 240] width 54 height 7
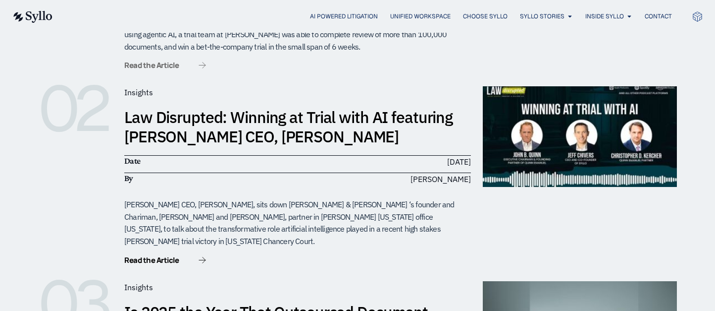
scroll to position [396, 0]
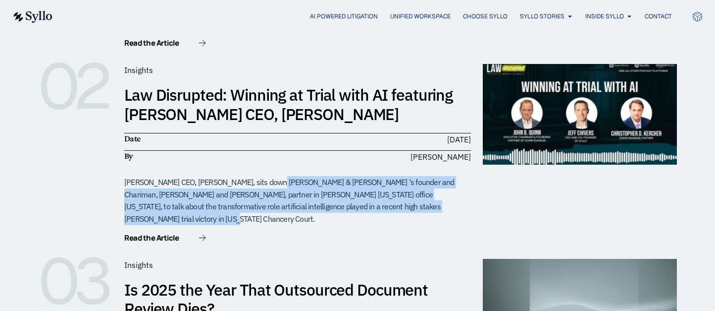
drag, startPoint x: 228, startPoint y: 168, endPoint x: 430, endPoint y: 186, distance: 202.4
click at [430, 186] on div "Syllo CEO, Jeffrey Chivers, sits down Quinn Emanuel Urqhart & Sullivan ‘s found…" at bounding box center [297, 200] width 347 height 49
click at [171, 234] on span "Read the Article" at bounding box center [151, 237] width 54 height 7
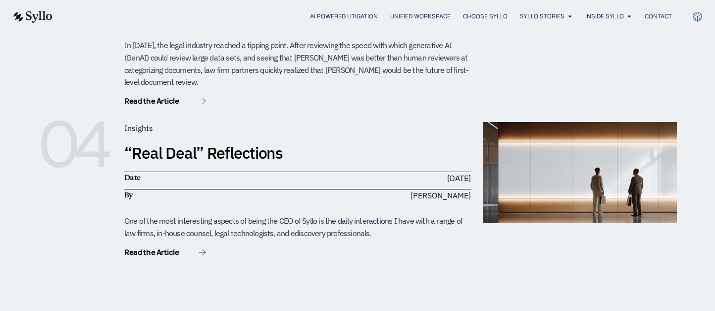
scroll to position [727, 0]
drag, startPoint x: 239, startPoint y: 192, endPoint x: 362, endPoint y: 201, distance: 122.6
click at [362, 215] on div "One of the most interesting aspects of being the CEO of Syllo is the daily inte…" at bounding box center [297, 227] width 347 height 24
click at [166, 249] on span "Read the Article" at bounding box center [151, 252] width 54 height 7
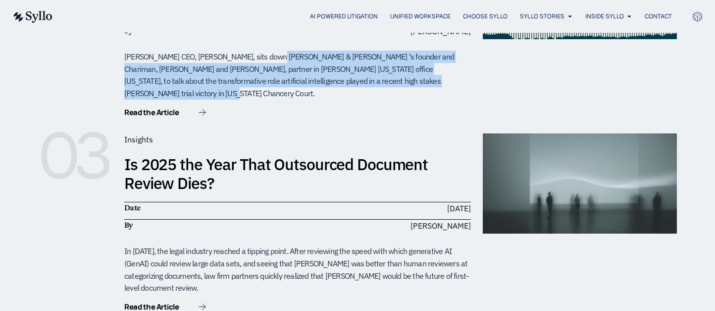
scroll to position [396, 0]
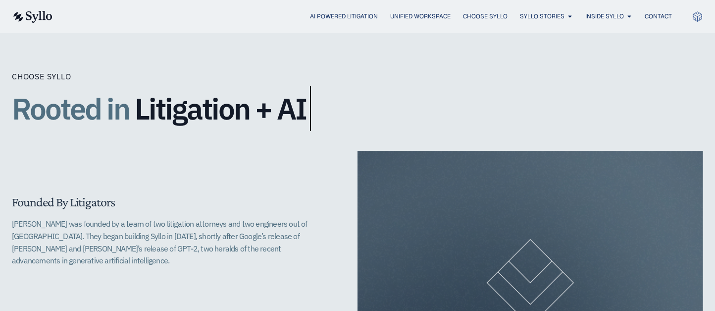
scroll to position [264, 0]
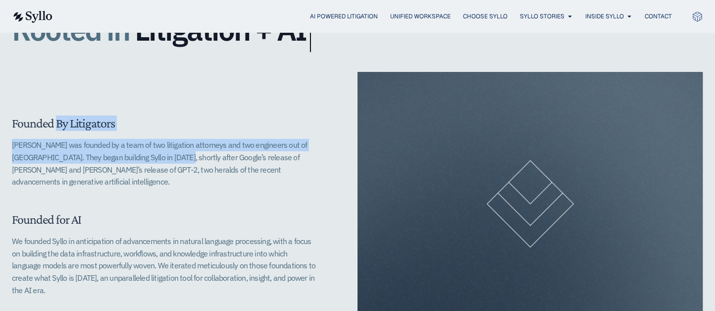
drag, startPoint x: 11, startPoint y: 126, endPoint x: 130, endPoint y: 154, distance: 122.1
click at [130, 154] on div "Founded By Litigators [PERSON_NAME] was founded by a team of two litigation att…" at bounding box center [357, 204] width 715 height 264
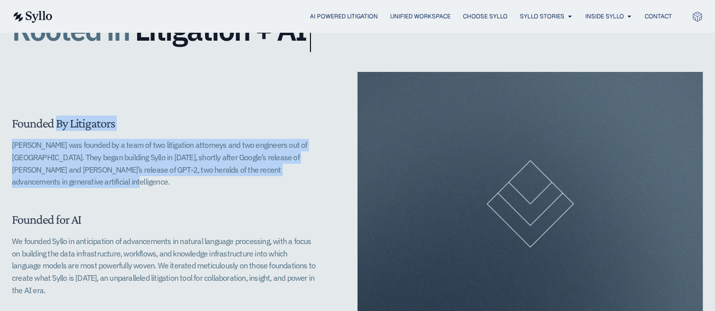
drag, startPoint x: 113, startPoint y: 187, endPoint x: 7, endPoint y: 112, distance: 130.4
click at [7, 112] on div "Founded By Litigators [PERSON_NAME] was founded by a team of two litigation att…" at bounding box center [357, 204] width 715 height 264
click at [44, 160] on p "[PERSON_NAME] was founded by a team of two litigation attorneys and two enginee…" at bounding box center [165, 163] width 306 height 49
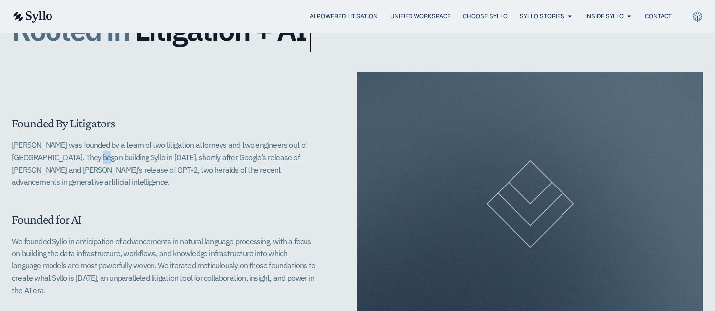
click at [43, 159] on p "[PERSON_NAME] was founded by a team of two litigation attorneys and two enginee…" at bounding box center [165, 163] width 306 height 49
click at [42, 158] on p "[PERSON_NAME] was founded by a team of two litigation attorneys and two enginee…" at bounding box center [165, 163] width 306 height 49
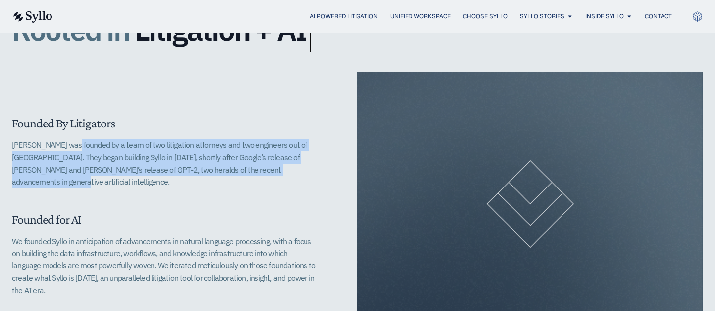
drag, startPoint x: 44, startPoint y: 145, endPoint x: 283, endPoint y: 170, distance: 240.1
click at [283, 170] on p "Syllo was founded by a team of two litigation attorneys and two engineers out o…" at bounding box center [165, 163] width 306 height 49
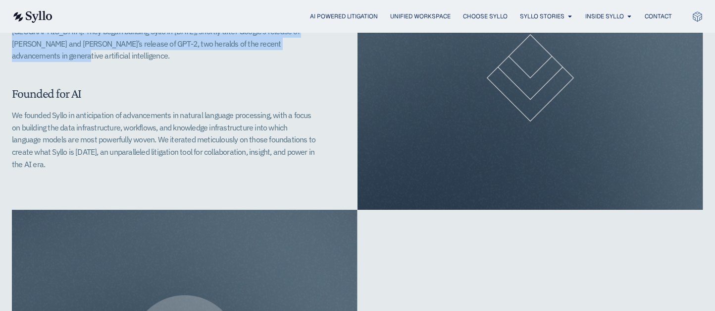
scroll to position [396, 0]
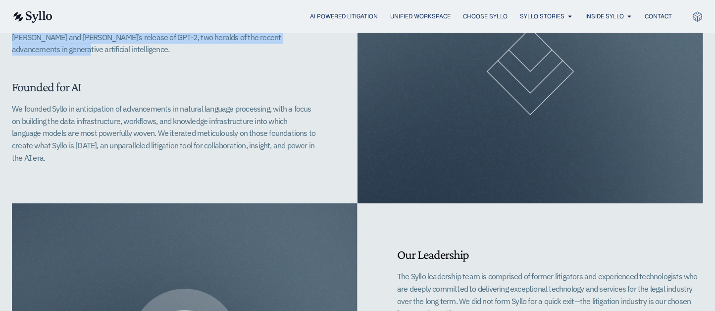
click at [81, 154] on div "Founded for AI We founded Syllo in anticipation of advancements in natural lang…" at bounding box center [165, 121] width 306 height 84
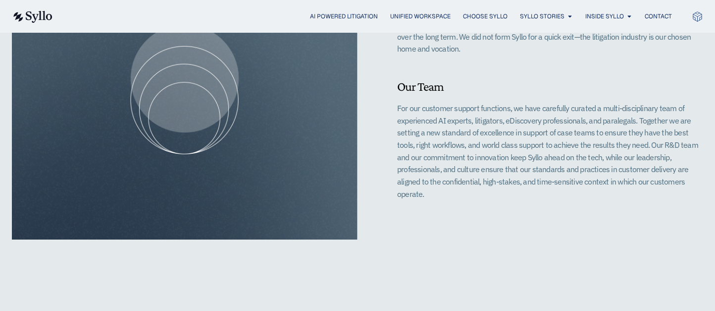
scroll to position [594, 0]
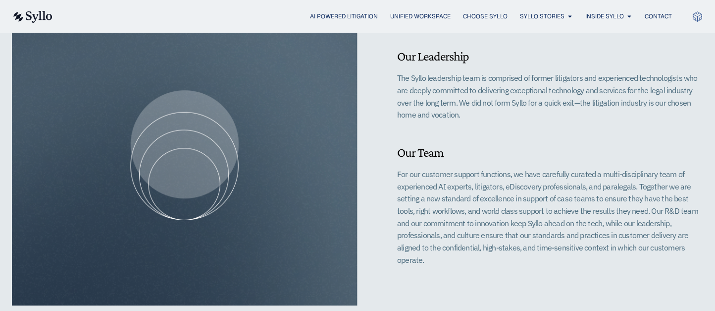
drag, startPoint x: 401, startPoint y: 56, endPoint x: 479, endPoint y: 135, distance: 111.0
click at [479, 135] on div "Our Leadership​ The Syllo leadership team is comprised of former litigators and…" at bounding box center [531, 155] width 346 height 300
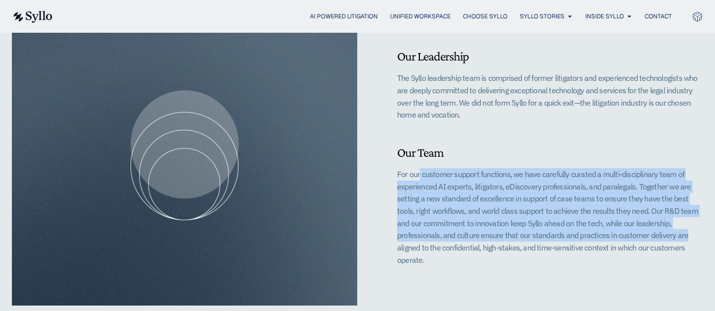
drag, startPoint x: 413, startPoint y: 218, endPoint x: 601, endPoint y: 236, distance: 189.1
click at [601, 236] on div "Our Leadership​ The Syllo leadership team is comprised of former litigators and…" at bounding box center [531, 155] width 346 height 300
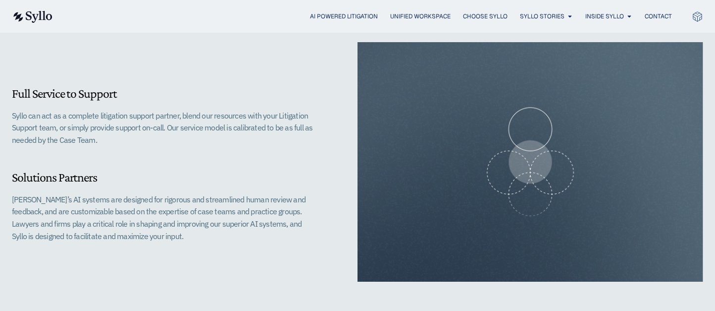
scroll to position [991, 0]
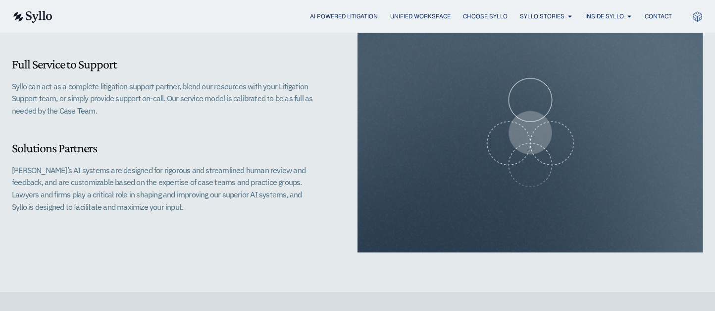
drag, startPoint x: 82, startPoint y: 136, endPoint x: 120, endPoint y: 200, distance: 75.1
click at [120, 200] on div "Solutions Partners Syllo’s AI systems are designed for rigorous and streamlined…" at bounding box center [165, 176] width 306 height 72
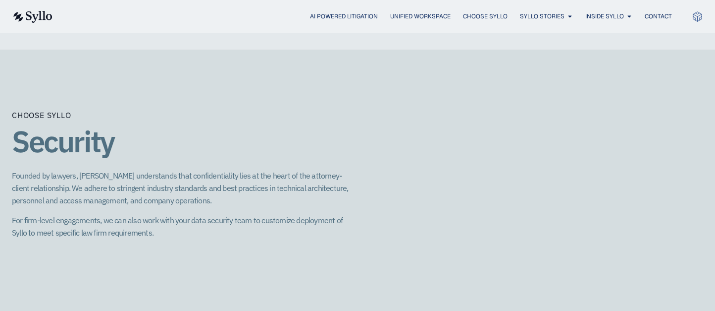
scroll to position [1255, 0]
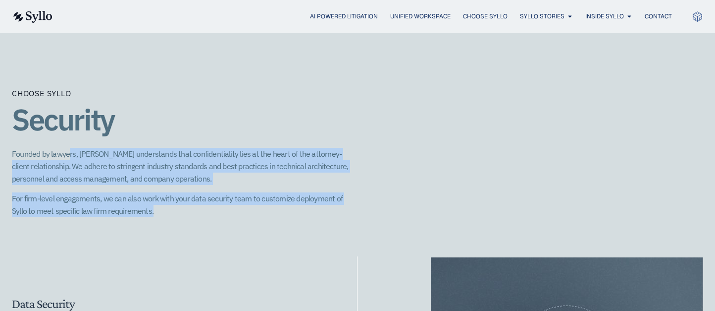
drag, startPoint x: 70, startPoint y: 144, endPoint x: 142, endPoint y: 211, distance: 98.1
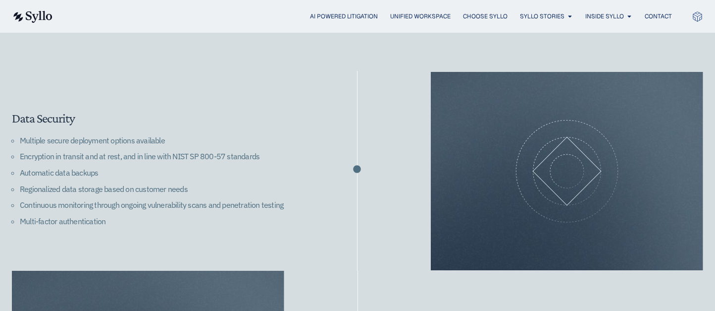
scroll to position [1453, 0]
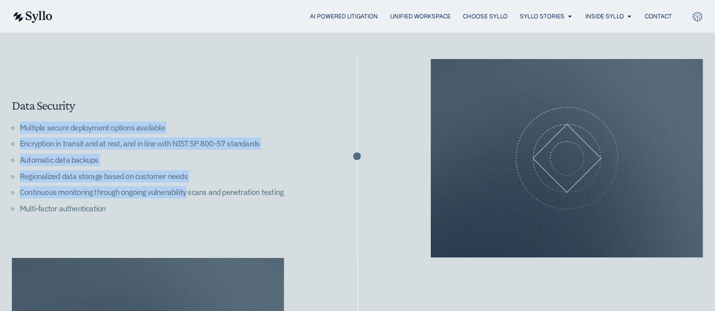
drag, startPoint x: 19, startPoint y: 114, endPoint x: 187, endPoint y: 183, distance: 180.9
click at [187, 183] on ul "Multiple secure deployment options available Encryption in transit and at rest,…" at bounding box center [165, 169] width 306 height 97
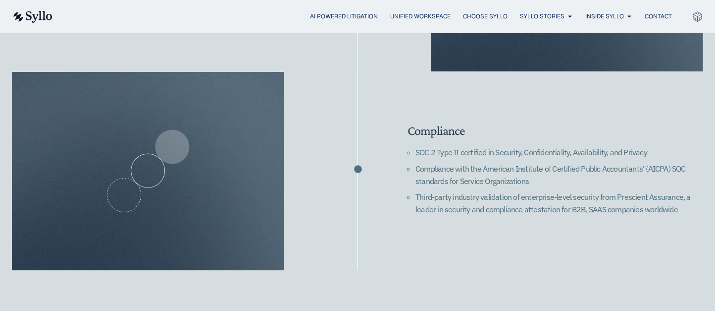
scroll to position [1651, 0]
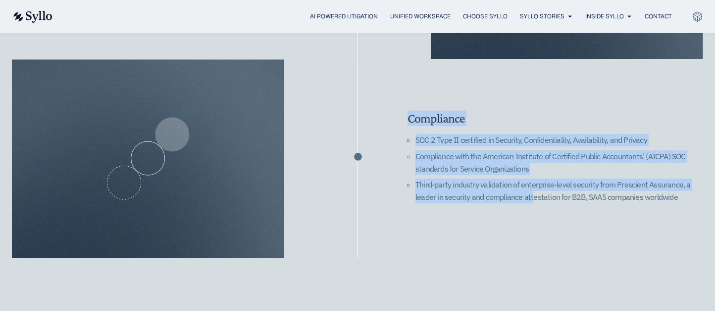
drag, startPoint x: 410, startPoint y: 100, endPoint x: 533, endPoint y: 201, distance: 159.4
click at [533, 201] on div "Compliance SOC 2 Type II certified in Security, Confidentiality, Availability, …" at bounding box center [531, 158] width 346 height 198
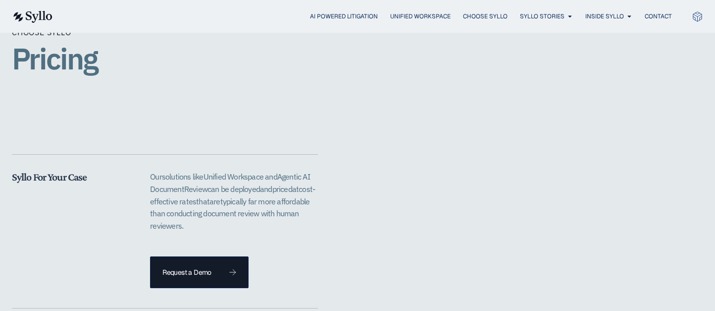
scroll to position [2047, 0]
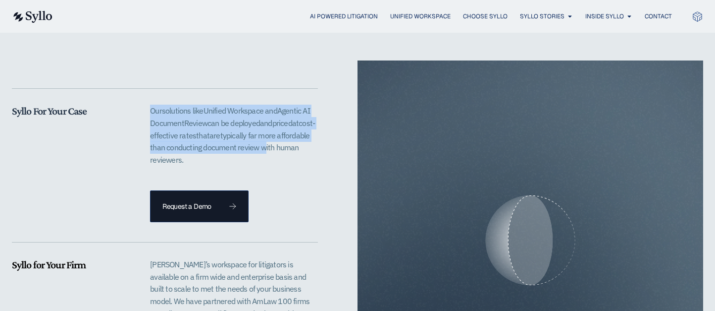
drag, startPoint x: 148, startPoint y: 98, endPoint x: 295, endPoint y: 138, distance: 152.5
click at [295, 138] on div "Syllo For Your Case Our solutions like Unified Workspace and Agentic AI D ocume…" at bounding box center [165, 163] width 306 height 117
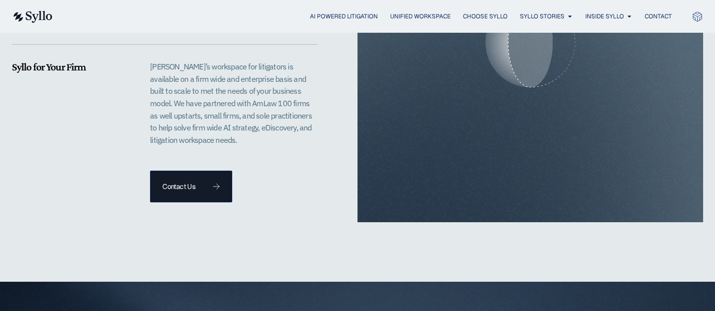
scroll to position [2245, 0]
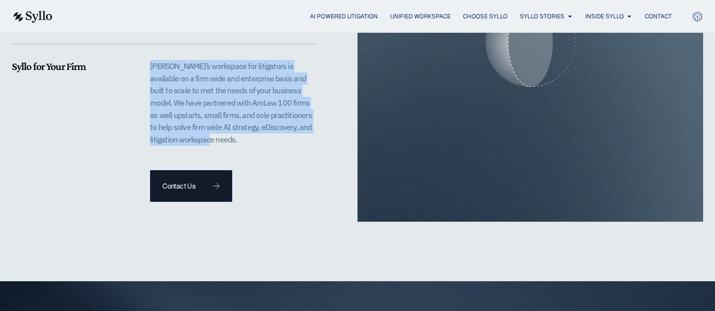
drag, startPoint x: 151, startPoint y: 53, endPoint x: 289, endPoint y: 125, distance: 155.3
click at [289, 125] on div "Syllo for Your Firm Syllo’s workspace for litigators is available on a firm wid…" at bounding box center [165, 131] width 306 height 142
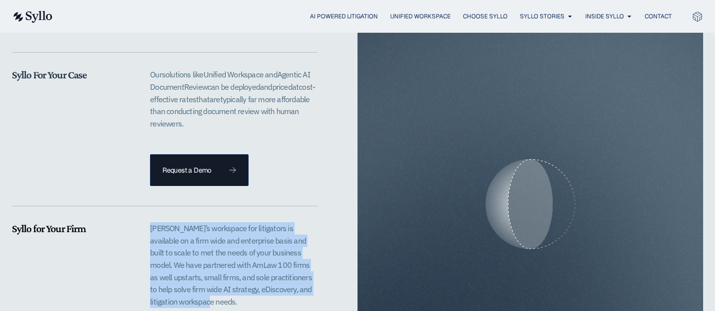
scroll to position [1937, 0]
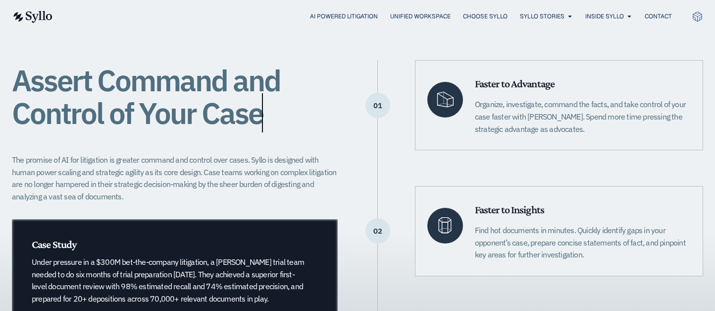
scroll to position [330, 0]
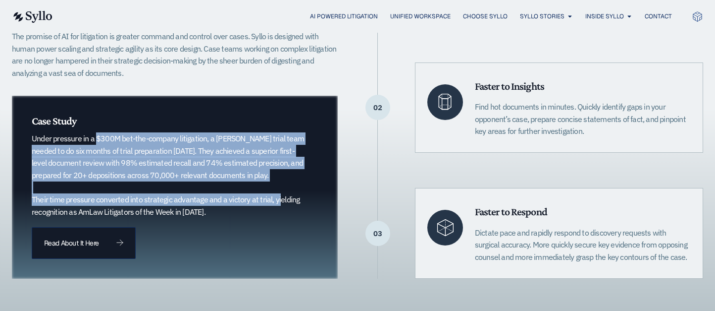
drag, startPoint x: 79, startPoint y: 141, endPoint x: 272, endPoint y: 195, distance: 201.2
click at [272, 195] on p "Under pressure in a $300M bet-the-company litigation, a [PERSON_NAME] trial tea…" at bounding box center [170, 174] width 276 height 85
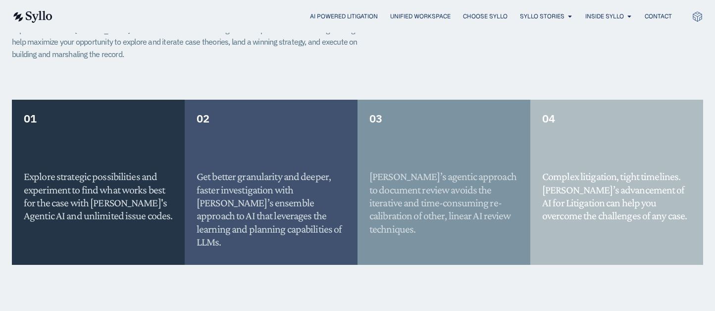
scroll to position [793, 0]
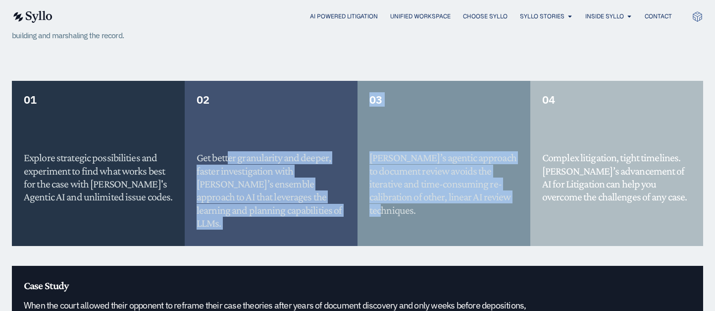
drag, startPoint x: 230, startPoint y: 154, endPoint x: 509, endPoint y: 203, distance: 283.7
click at [509, 203] on div "01 Explore strategic possibilities and experiment to find what works best for t…" at bounding box center [358, 173] width 692 height 184
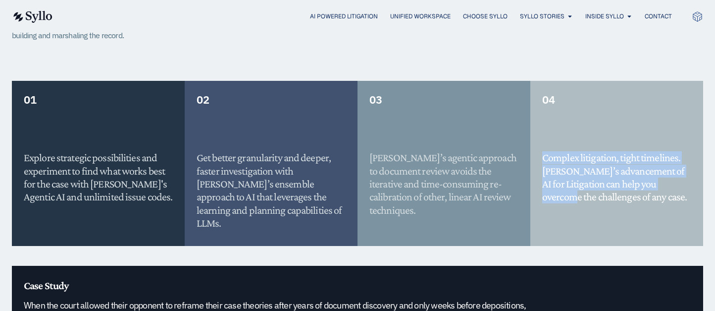
drag, startPoint x: 541, startPoint y: 151, endPoint x: 554, endPoint y: 199, distance: 50.1
click at [554, 199] on div "04 Complex litigation, tight timelines. [PERSON_NAME]’s advancement of AI for L…" at bounding box center [617, 163] width 173 height 164
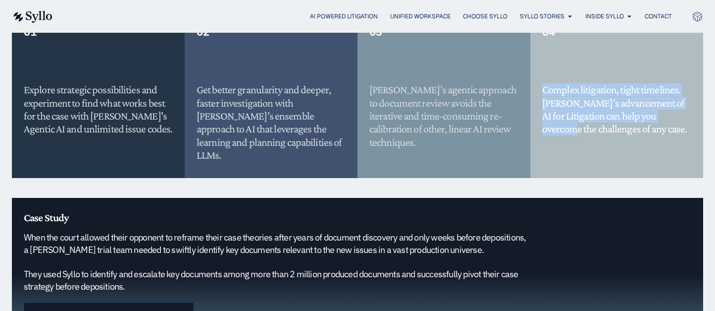
scroll to position [925, 0]
